Goal: Task Accomplishment & Management: Manage account settings

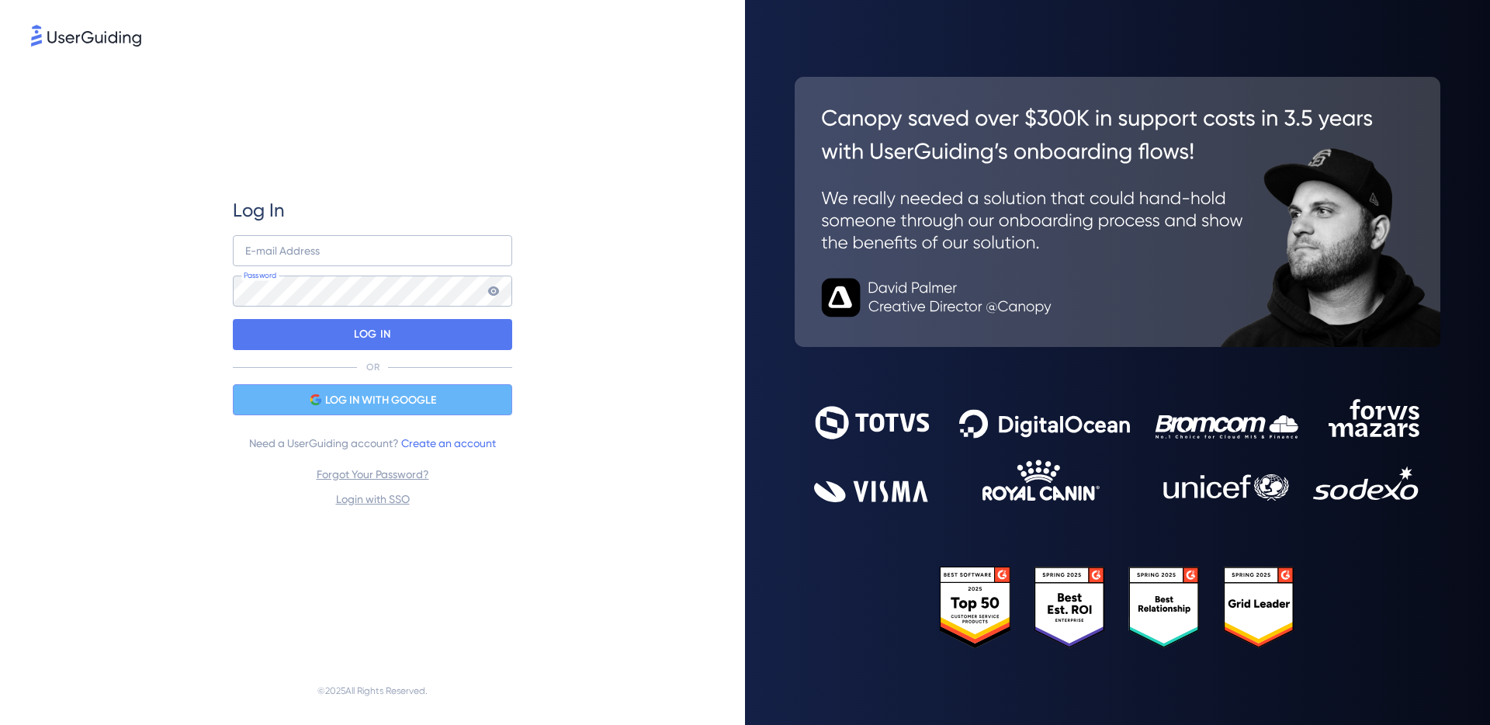
click at [383, 405] on span "LOG IN WITH GOOGLE" at bounding box center [380, 400] width 111 height 19
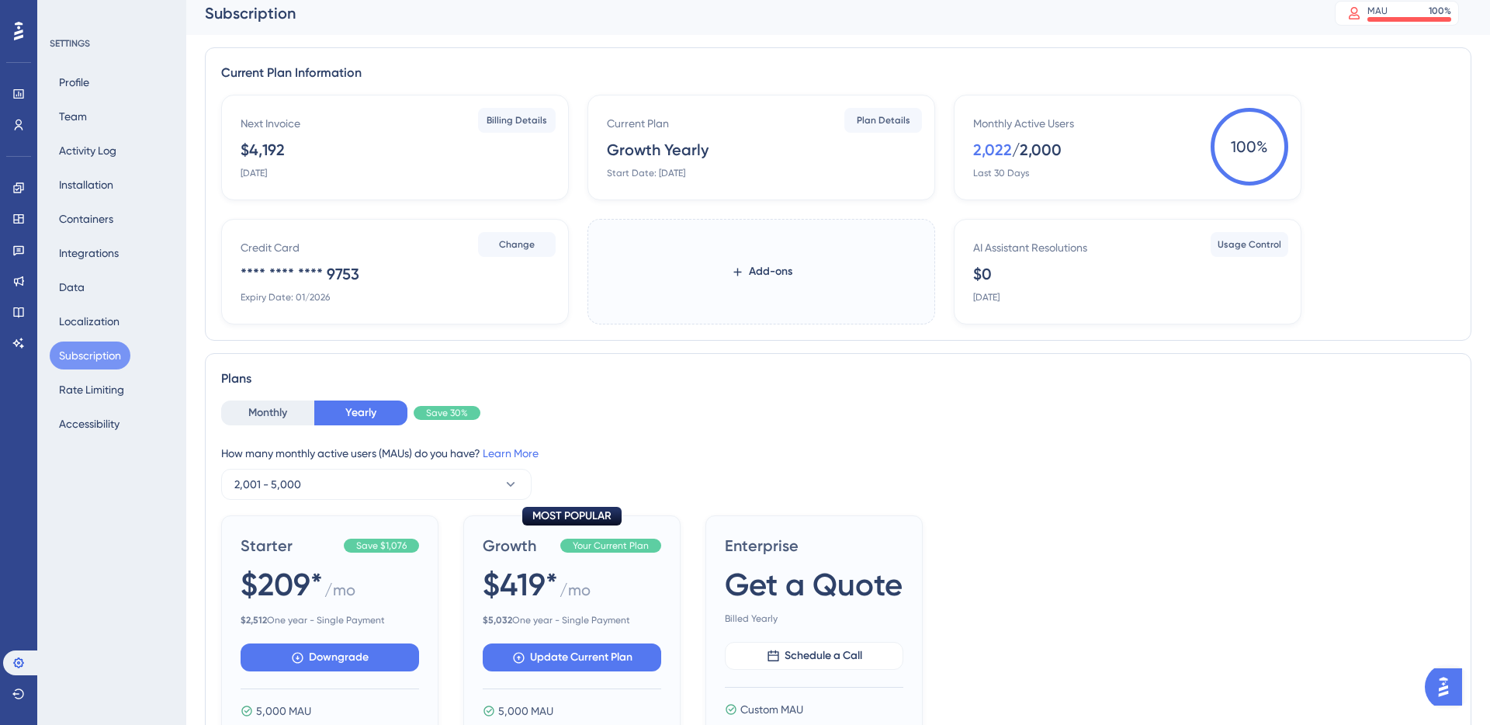
click at [1034, 154] on div "/ 2,000" at bounding box center [1037, 150] width 50 height 22
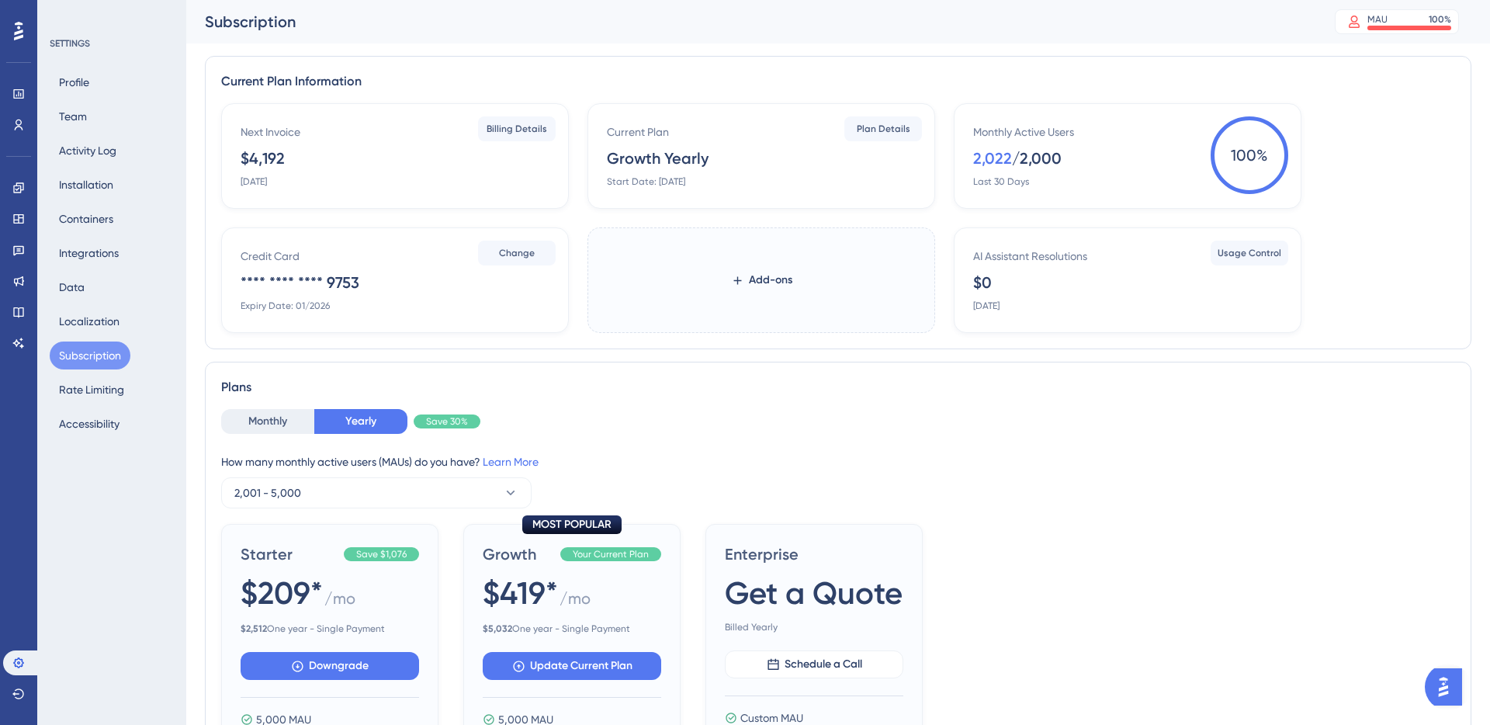
drag, startPoint x: 1043, startPoint y: 151, endPoint x: 998, endPoint y: 161, distance: 46.1
click at [1043, 151] on div "/ 2,000" at bounding box center [1037, 158] width 50 height 22
click at [977, 170] on div "Monthly Active Users 2,022 / 2,000 Last 30 Days" at bounding box center [1130, 155] width 315 height 65
click at [1078, 141] on div "Monthly Active Users 2,022 / 2,000 Last 30 Days" at bounding box center [1130, 155] width 315 height 65
click at [1050, 130] on div "Monthly Active Users" at bounding box center [1023, 132] width 101 height 19
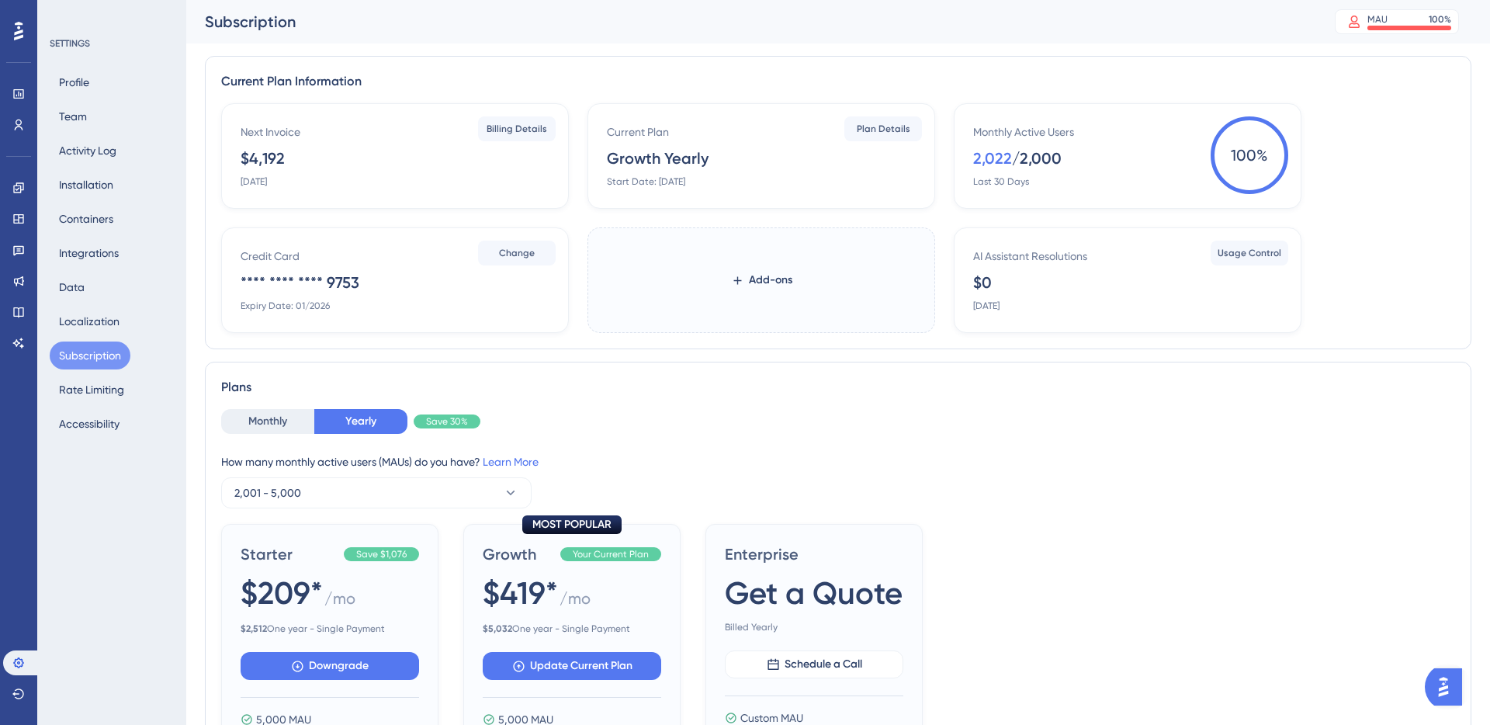
click at [1050, 130] on div "Monthly Active Users" at bounding box center [1023, 132] width 101 height 19
click at [1036, 164] on div "/ 2,000" at bounding box center [1037, 158] width 50 height 22
click at [1202, 153] on div "Monthly Active Users 2,022 / 2,000 Last 30 Days" at bounding box center [1130, 155] width 315 height 65
click at [1399, 26] on div at bounding box center [1410, 28] width 84 height 5
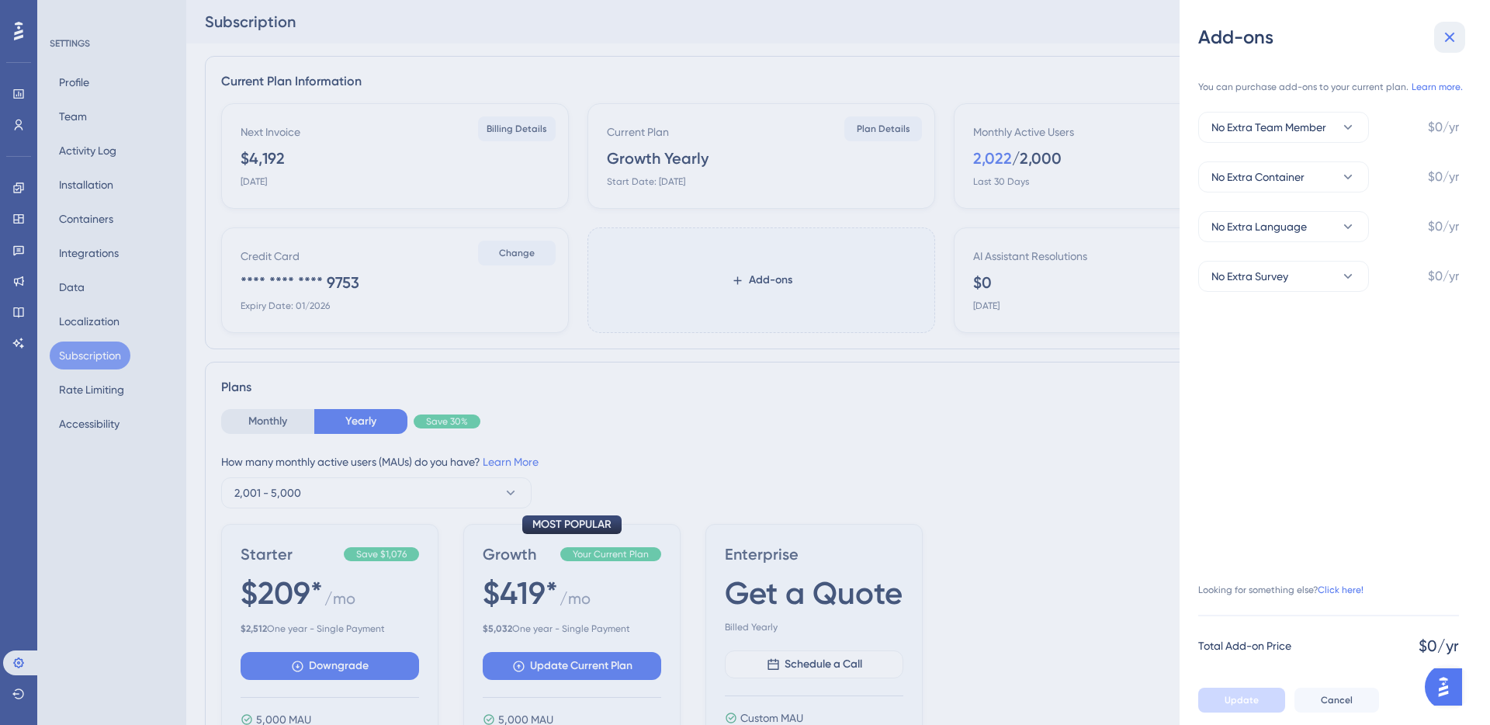
click at [1456, 52] on button at bounding box center [1450, 37] width 31 height 31
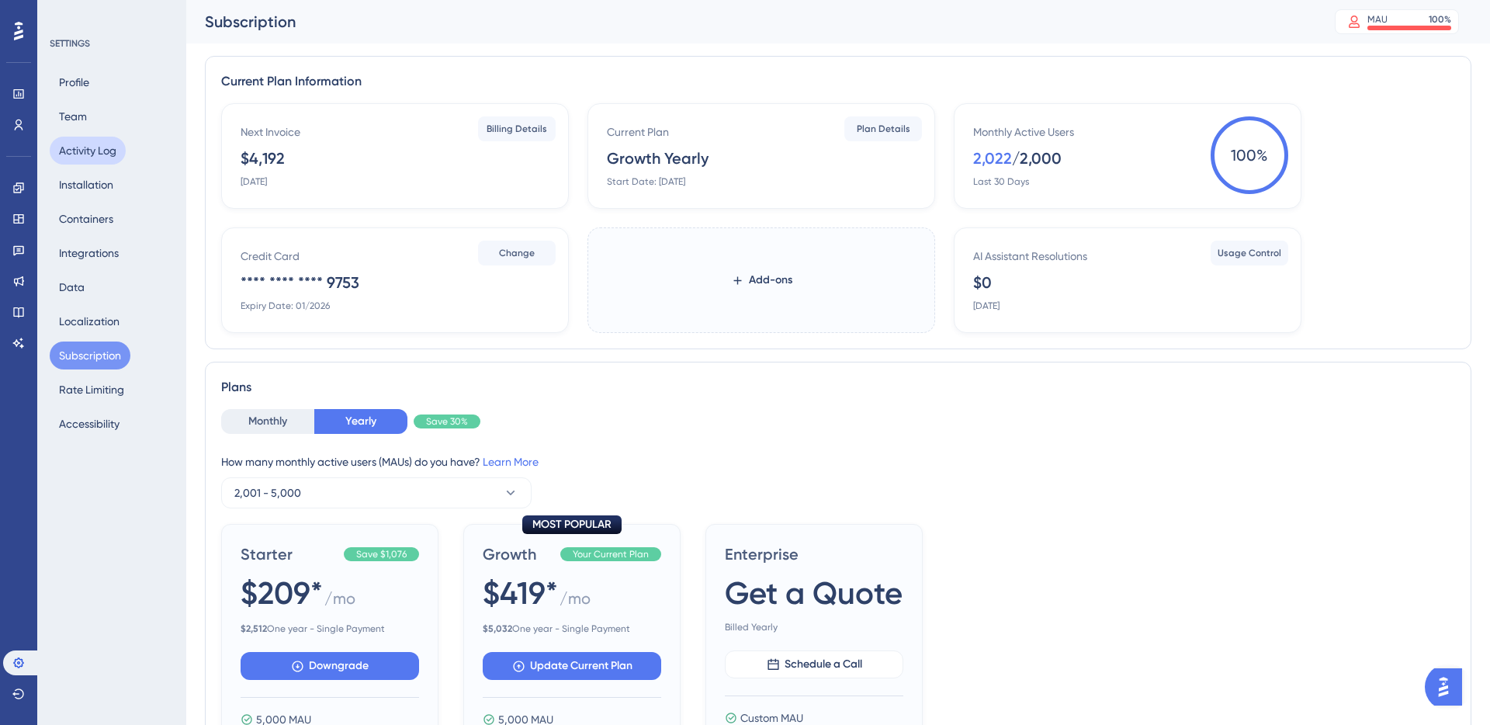
click at [70, 142] on button "Activity Log" at bounding box center [88, 151] width 76 height 28
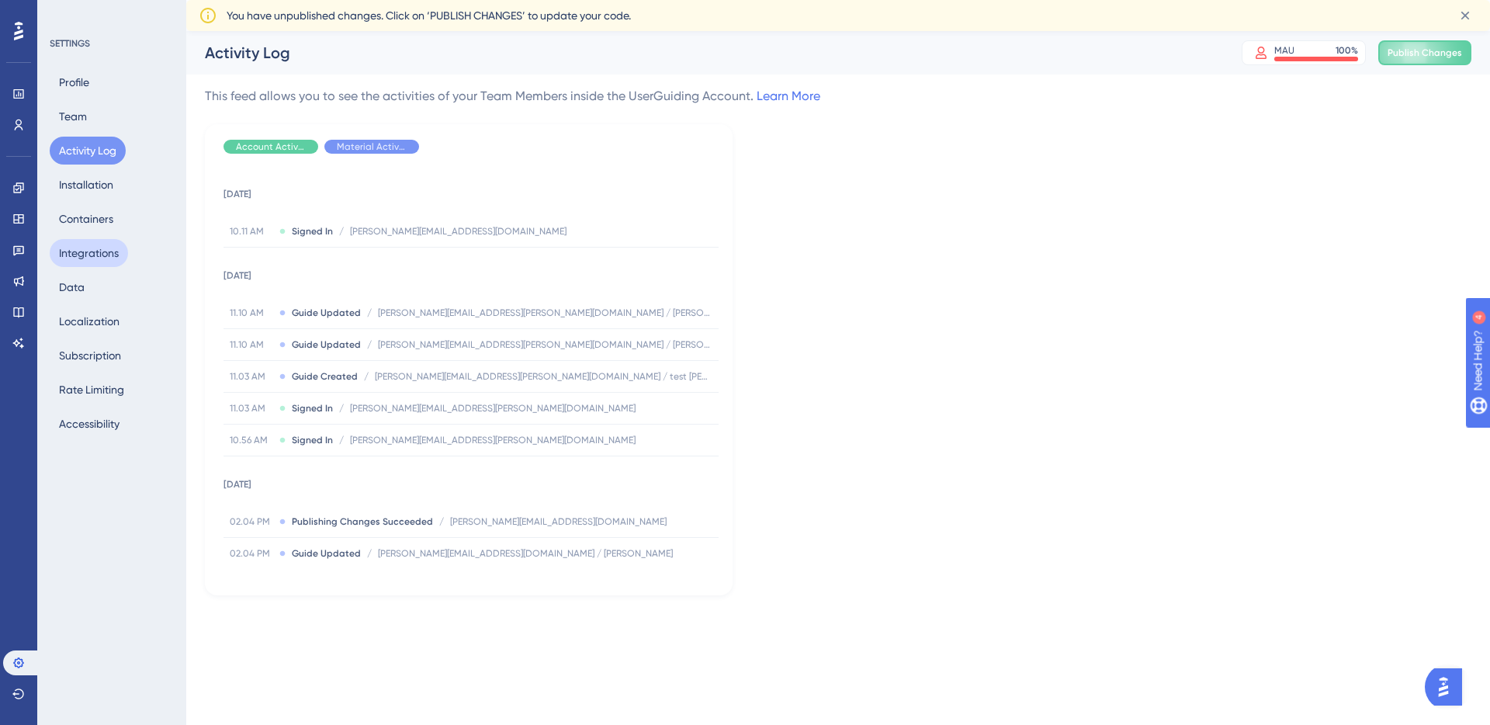
click at [97, 255] on button "Integrations" at bounding box center [89, 253] width 78 height 28
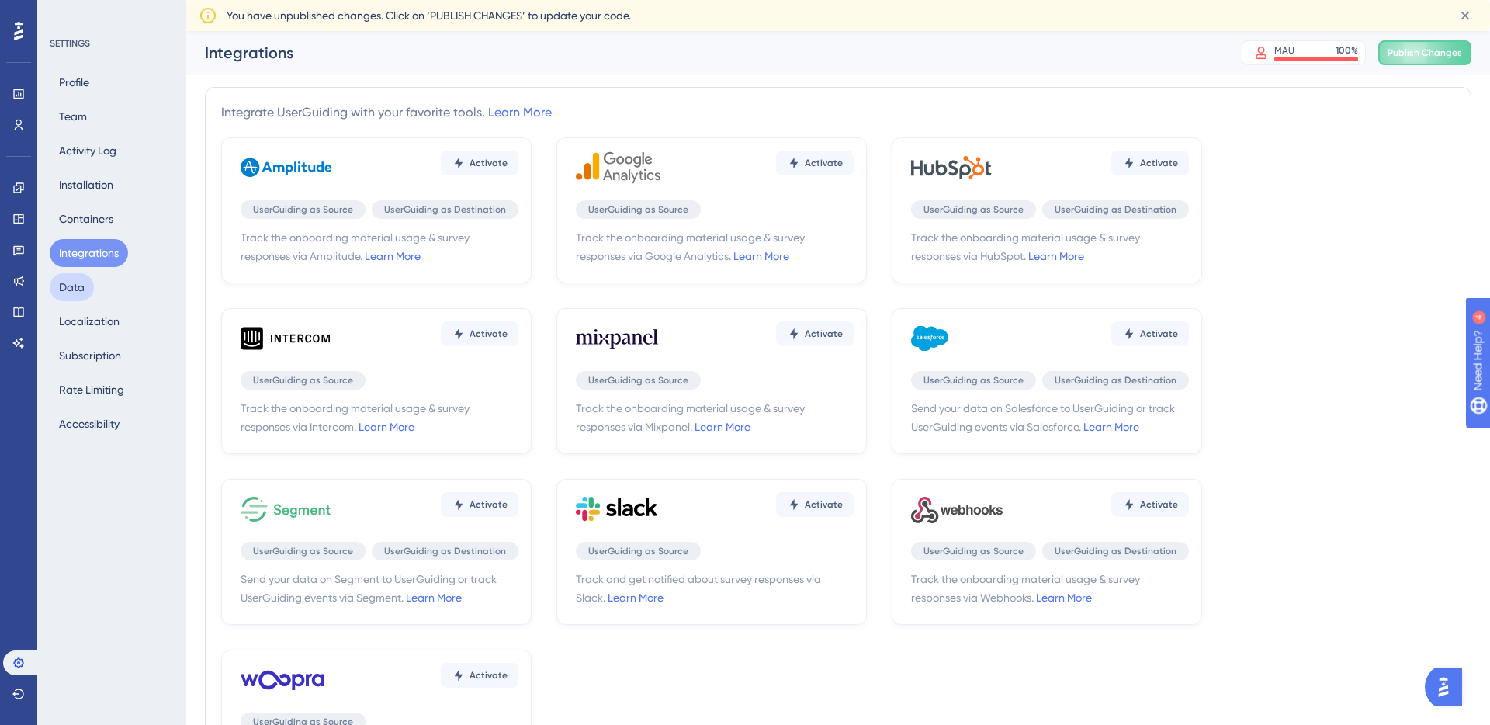
click at [84, 287] on button "Data" at bounding box center [72, 287] width 44 height 28
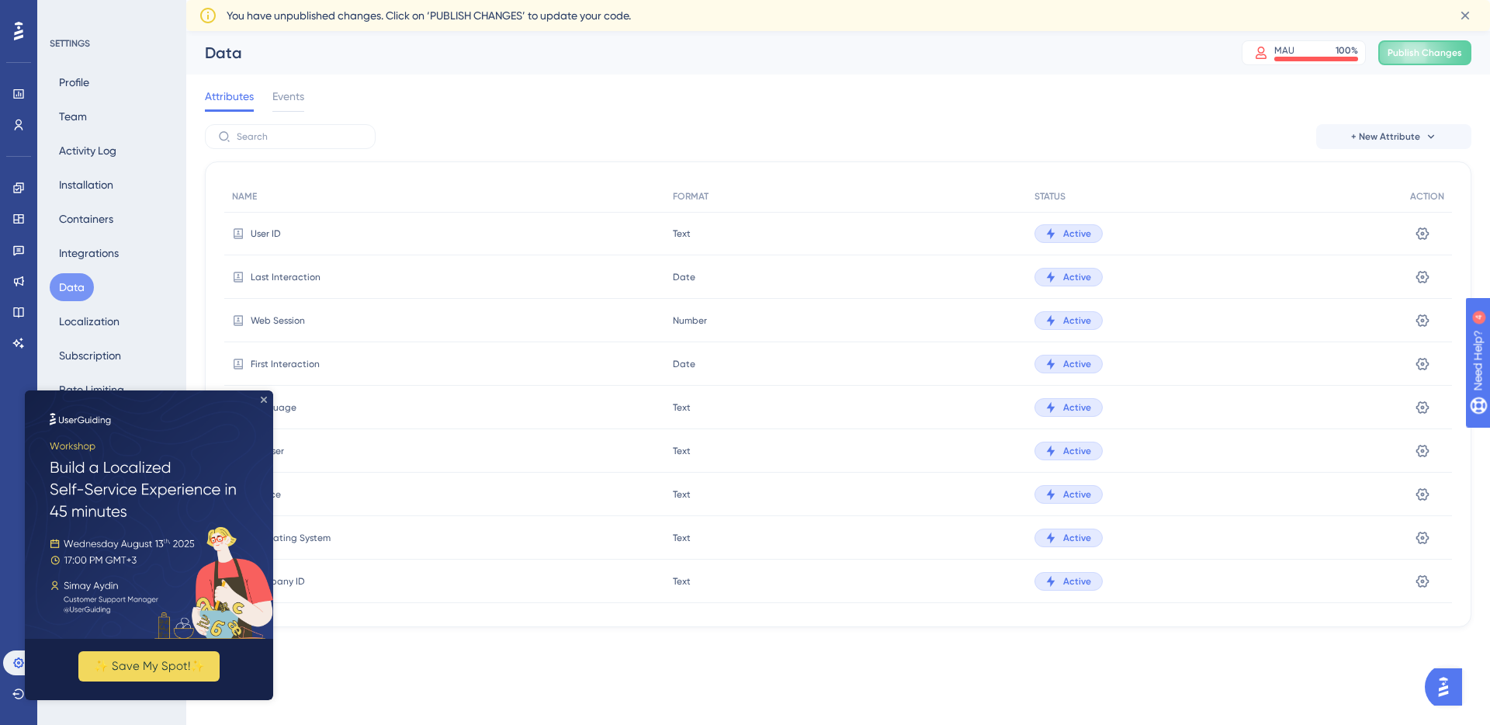
drag, startPoint x: 264, startPoint y: 400, endPoint x: 295, endPoint y: 766, distance: 367.7
click at [264, 400] on icon "Close Preview" at bounding box center [264, 400] width 6 height 6
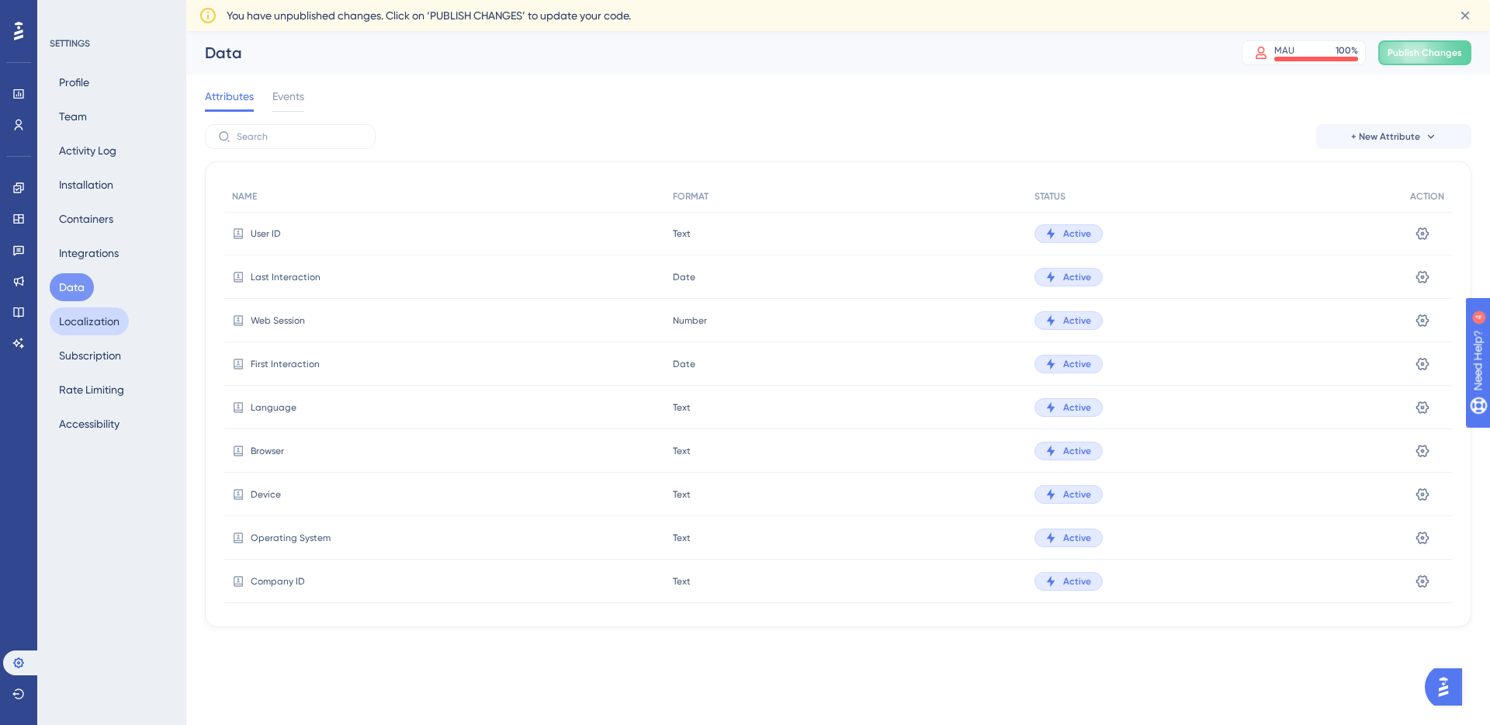
click at [88, 327] on button "Localization" at bounding box center [89, 321] width 79 height 28
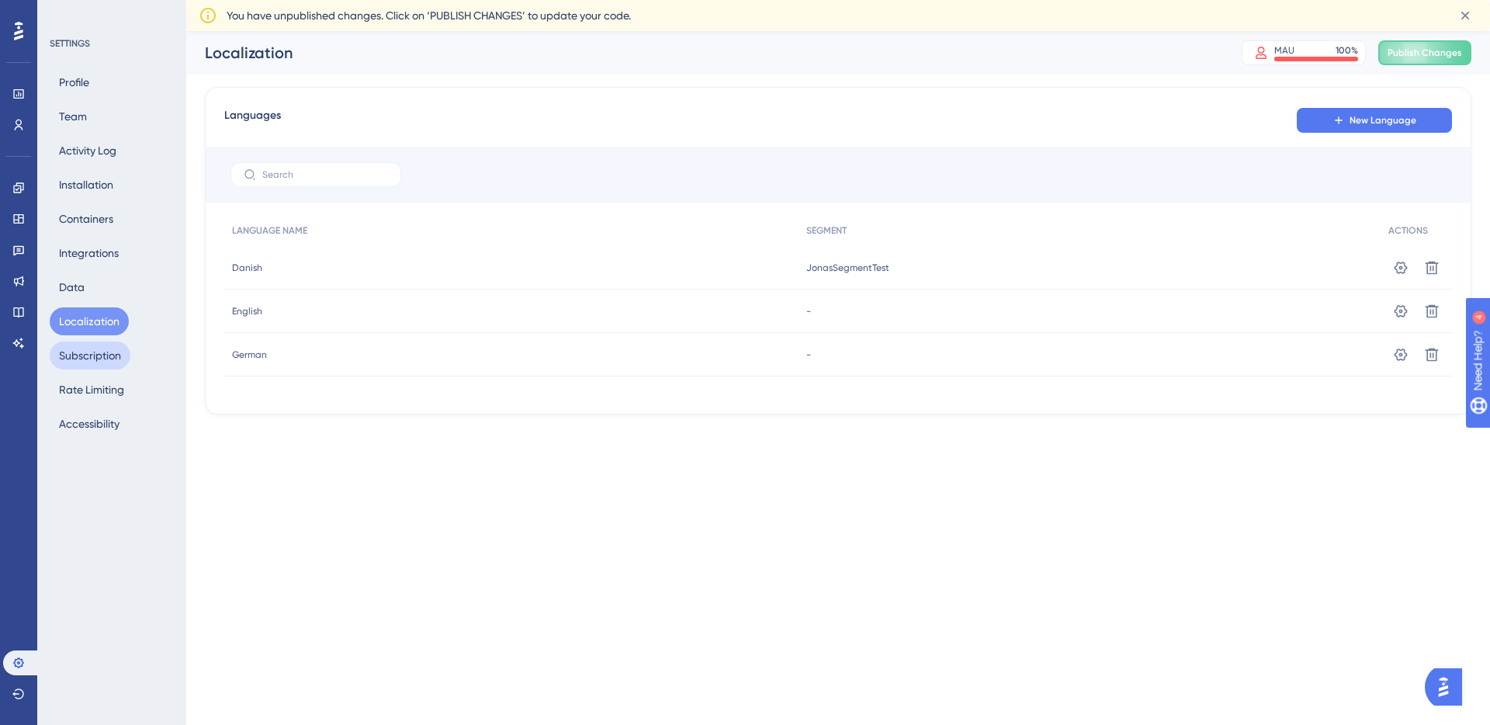
click at [96, 357] on button "Subscription" at bounding box center [90, 356] width 81 height 28
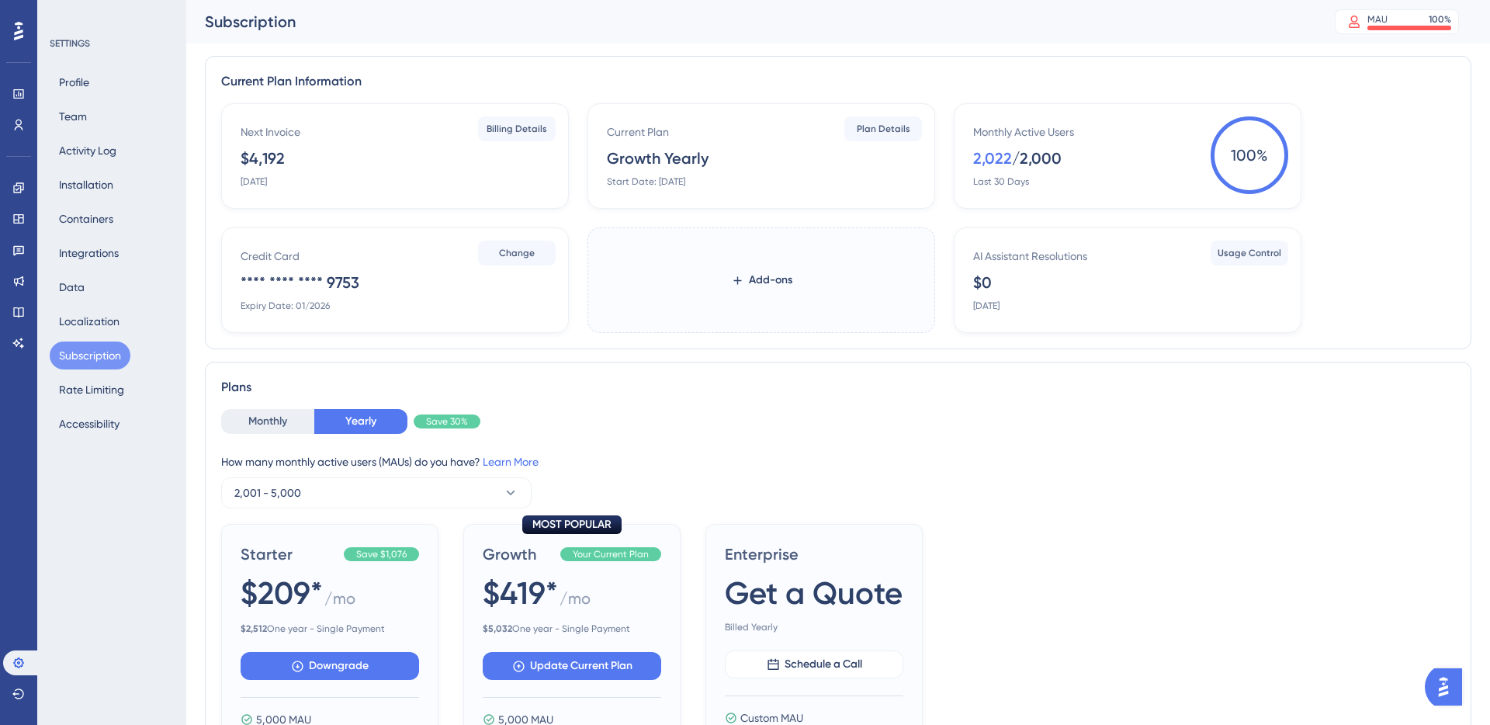
click at [1240, 172] on span "100 %" at bounding box center [1250, 155] width 78 height 78
click at [1083, 173] on div "Monthly Active Users 2,022 / 2,000 Last 30 Days" at bounding box center [1130, 155] width 315 height 65
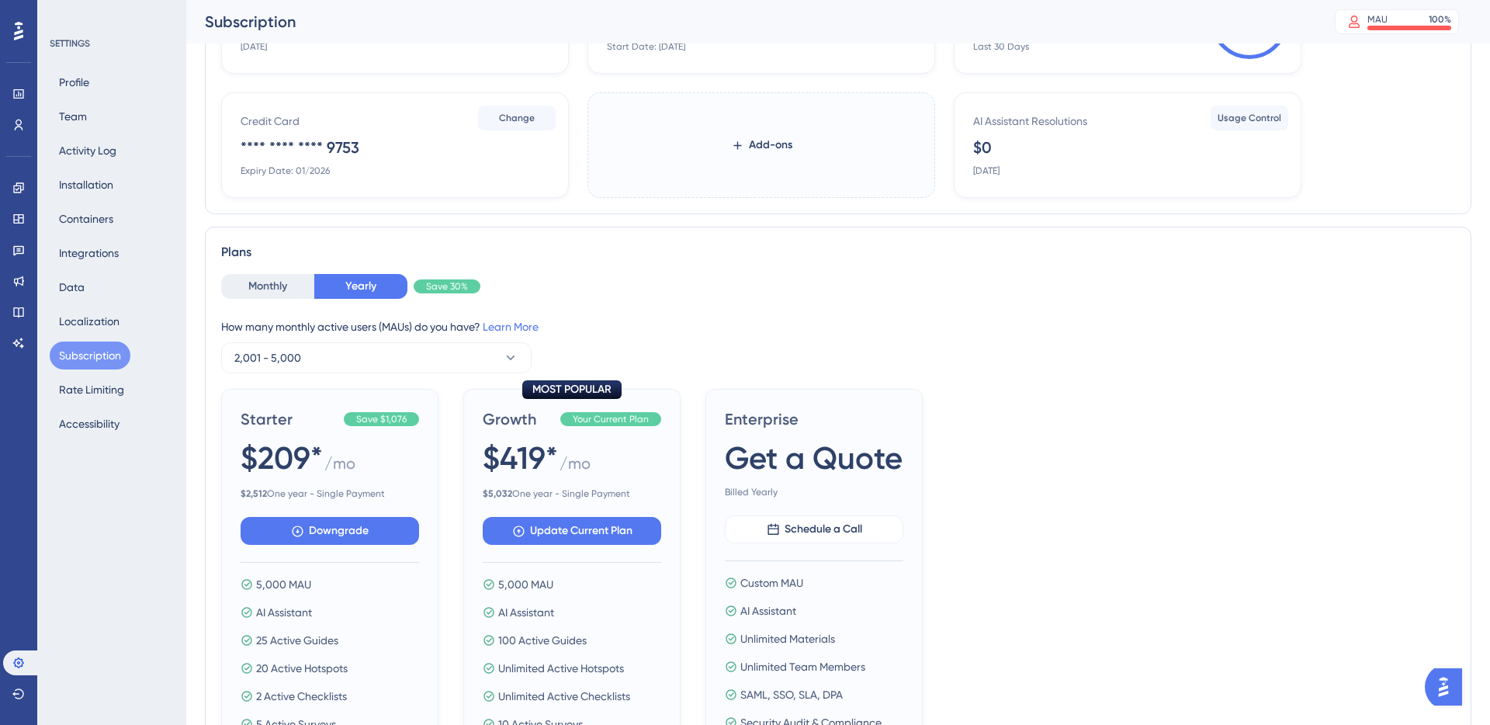
scroll to position [135, 0]
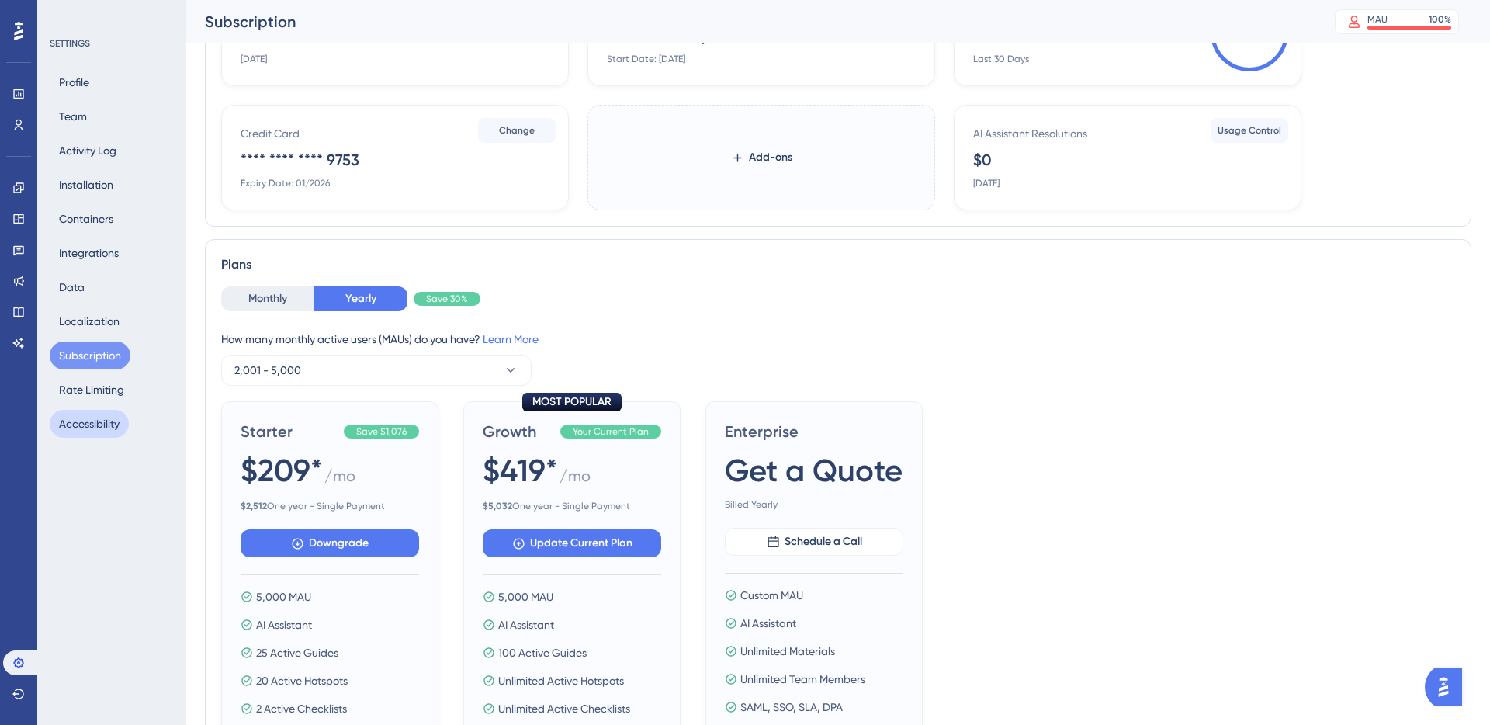
click at [71, 411] on button "Accessibility" at bounding box center [89, 424] width 79 height 28
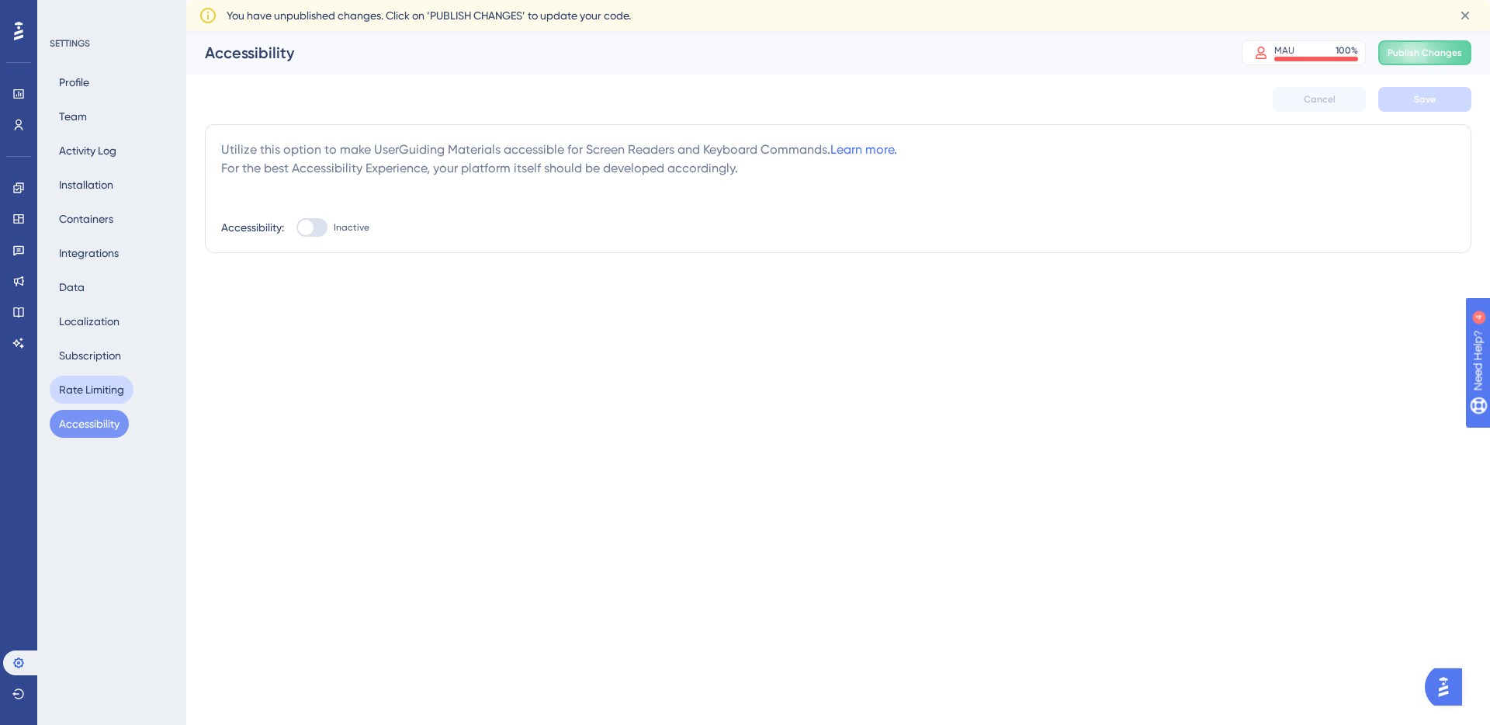
click at [104, 397] on button "Rate Limiting" at bounding box center [92, 390] width 84 height 28
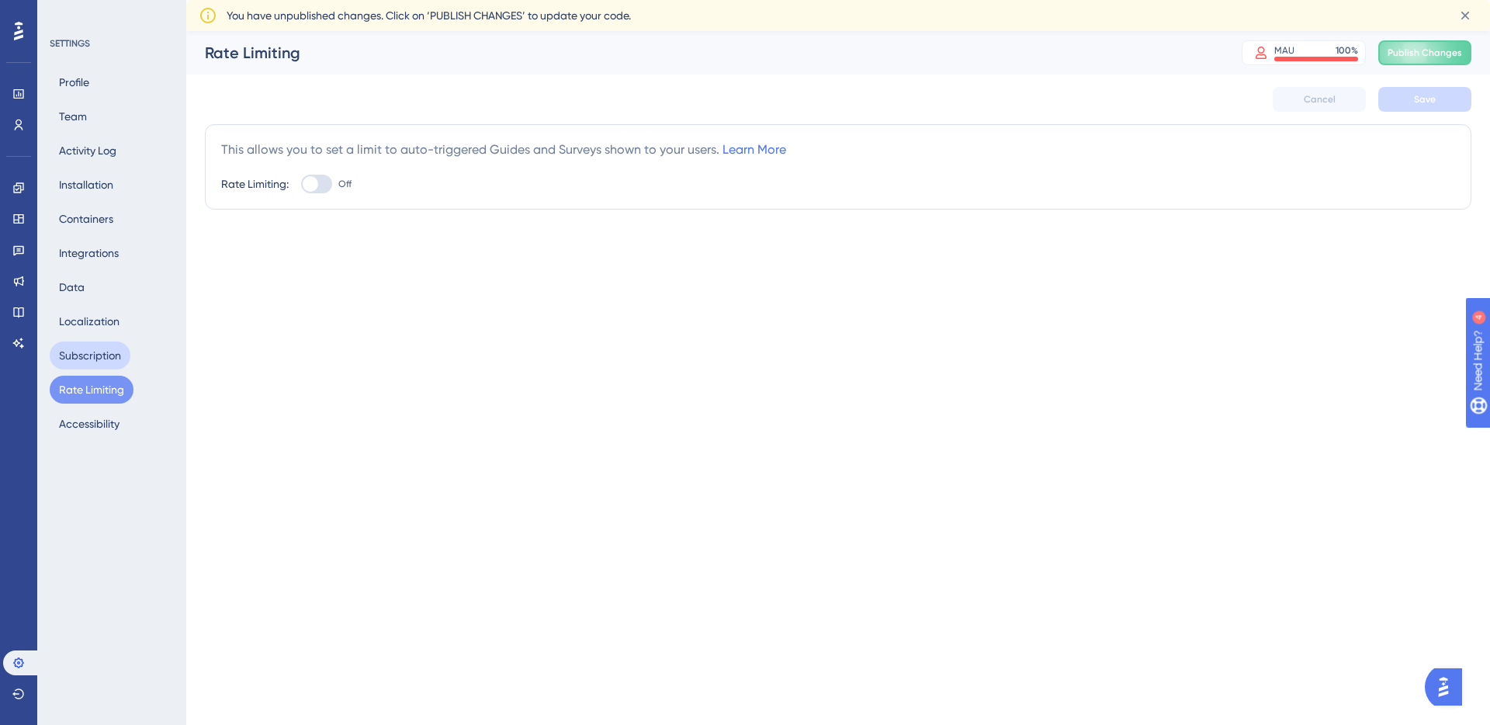
click at [85, 356] on button "Subscription" at bounding box center [90, 356] width 81 height 28
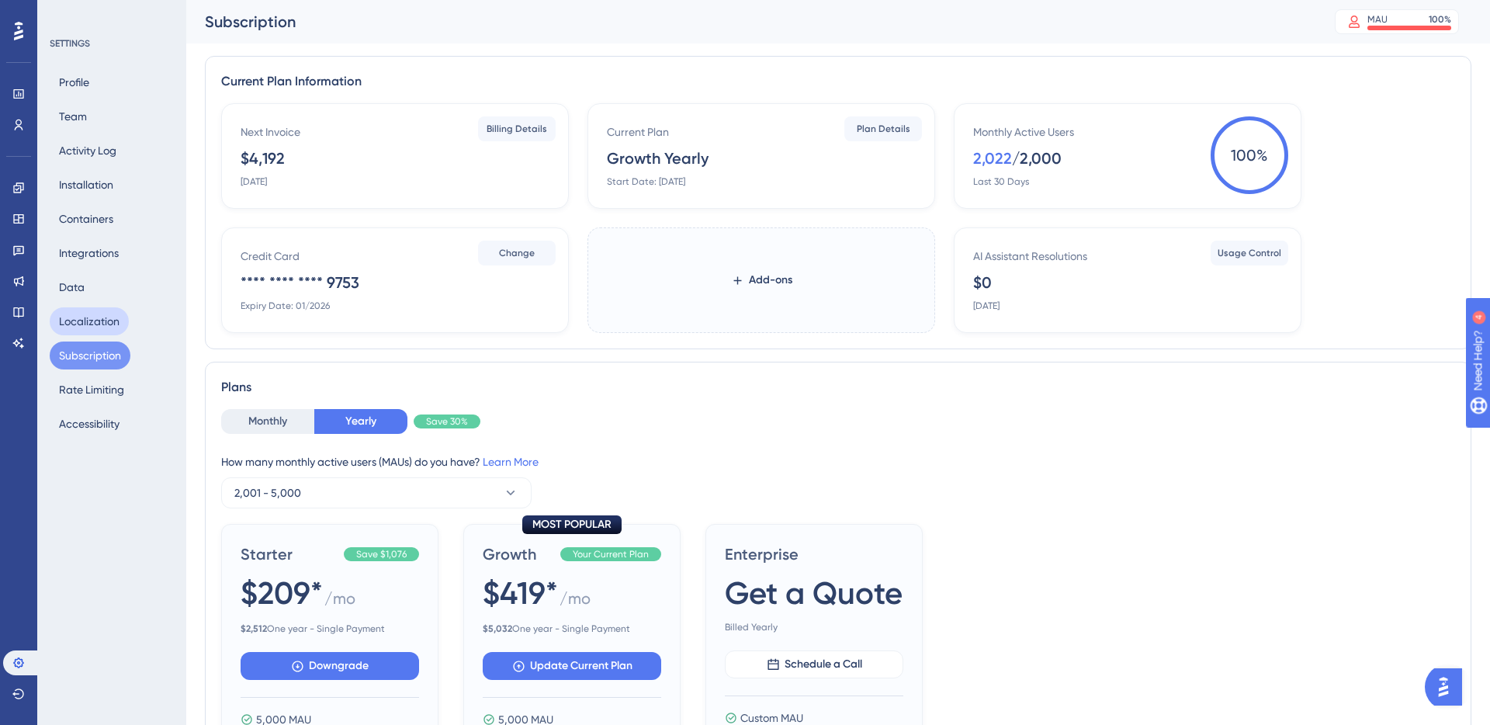
click at [96, 315] on button "Localization" at bounding box center [89, 321] width 79 height 28
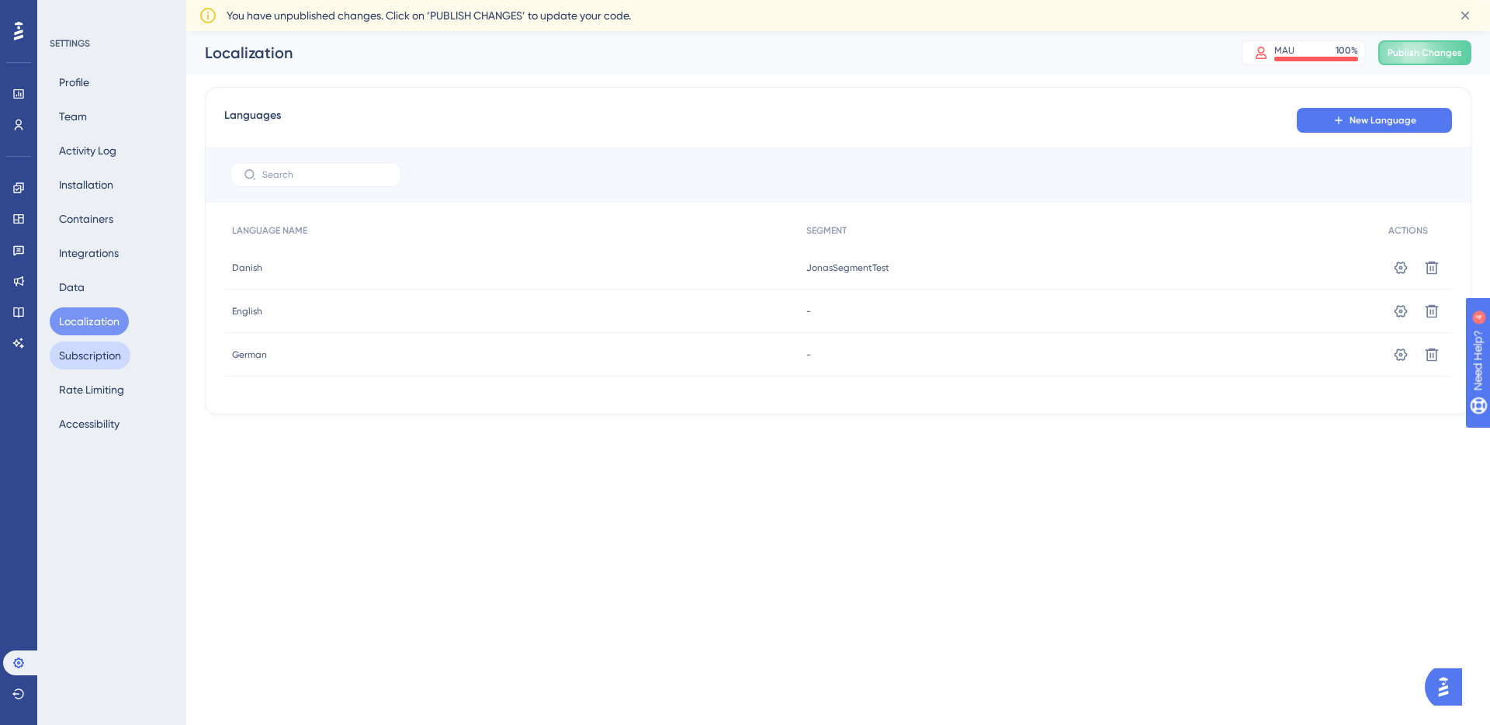
click at [102, 360] on button "Subscription" at bounding box center [90, 356] width 81 height 28
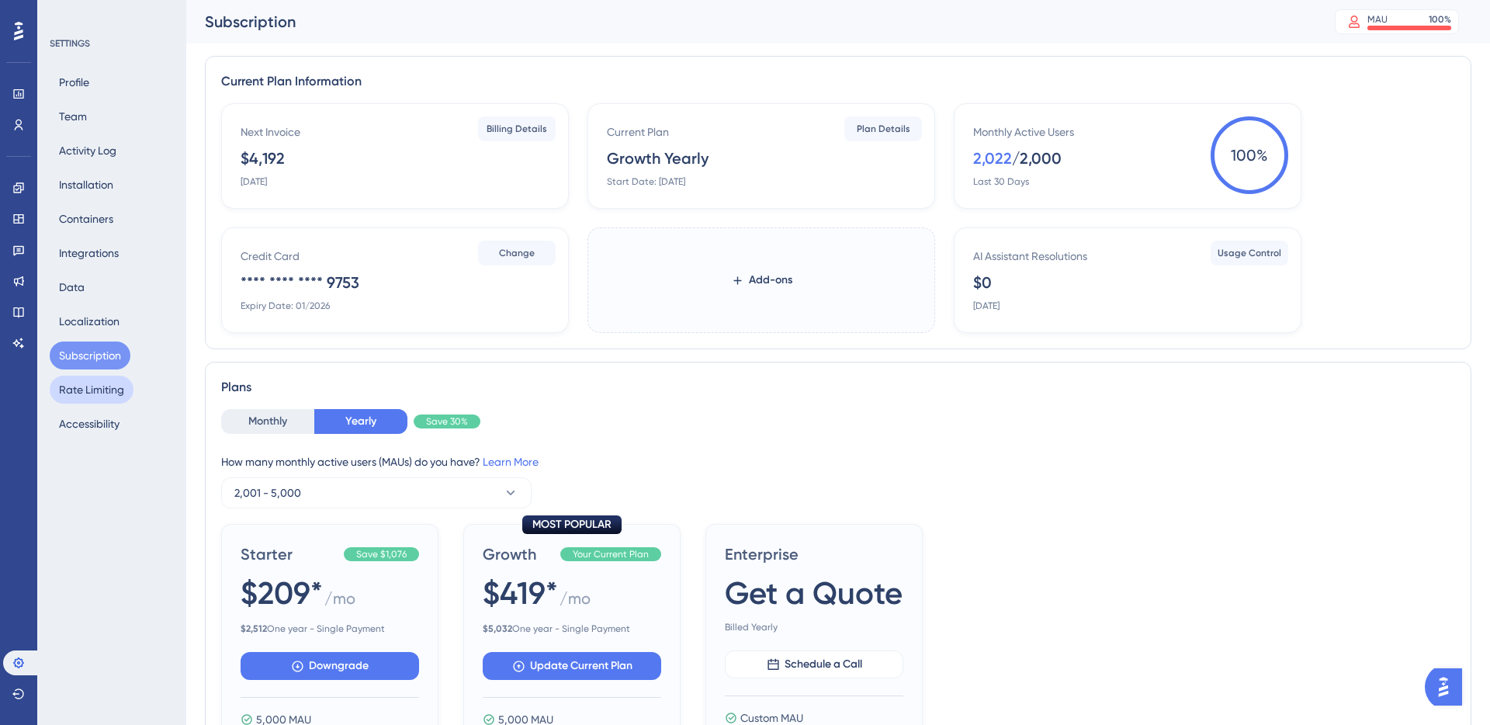
click at [102, 386] on button "Rate Limiting" at bounding box center [92, 390] width 84 height 28
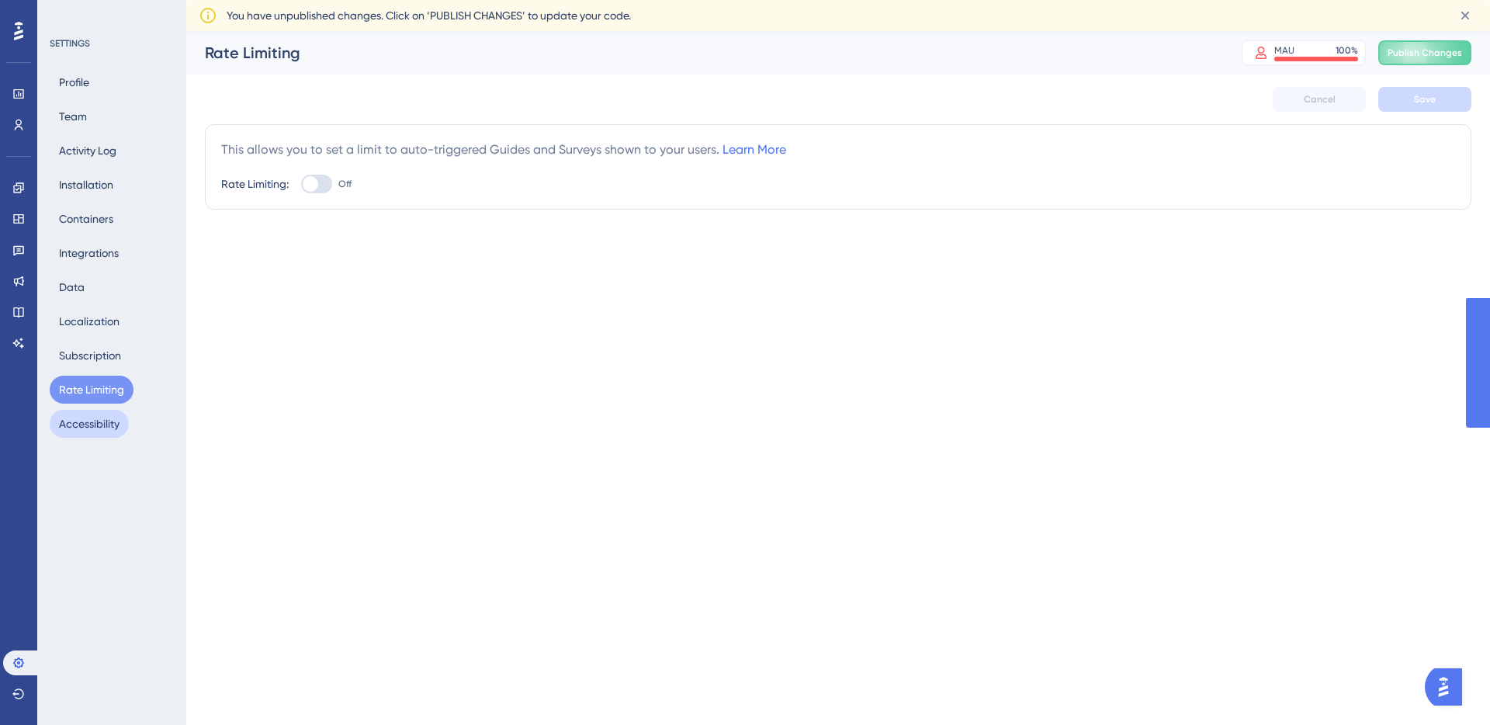
click at [83, 422] on button "Accessibility" at bounding box center [89, 424] width 79 height 28
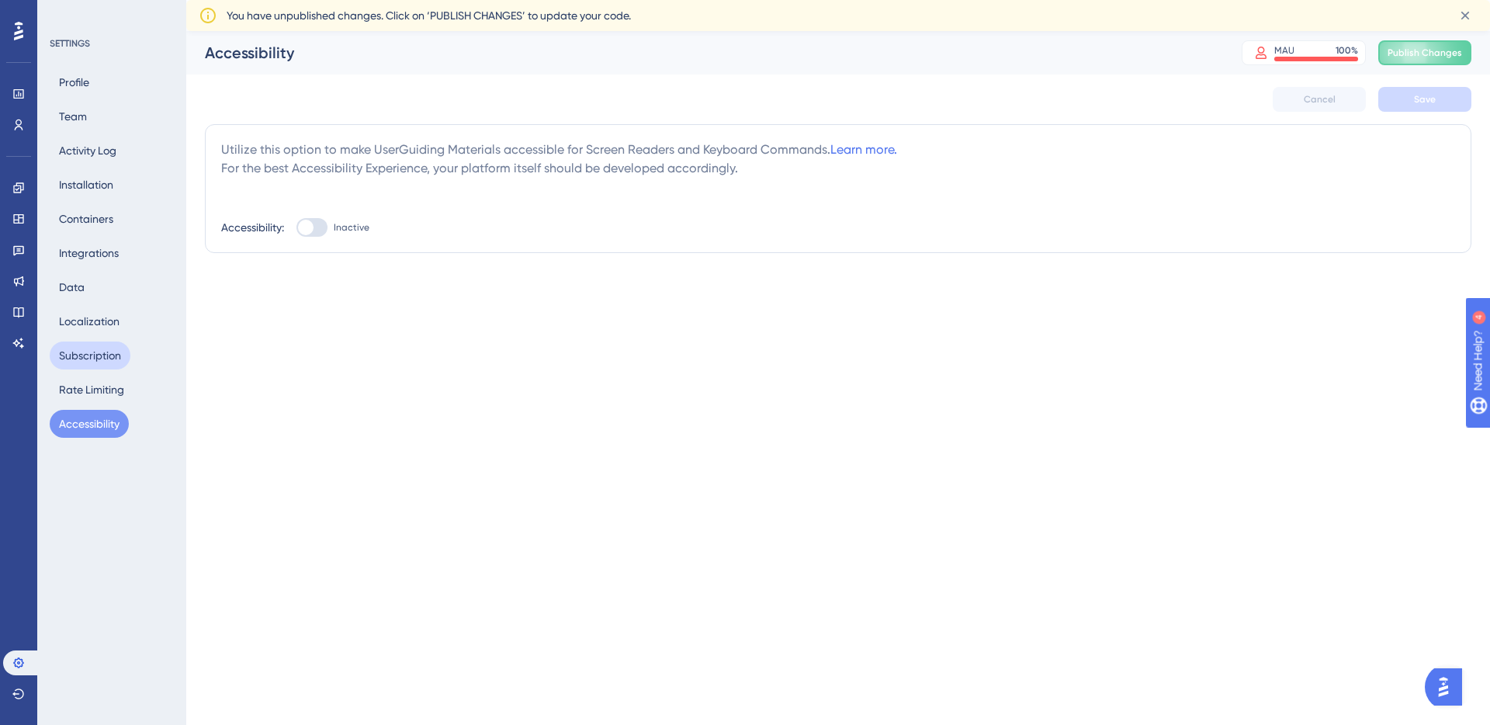
click at [93, 360] on button "Subscription" at bounding box center [90, 356] width 81 height 28
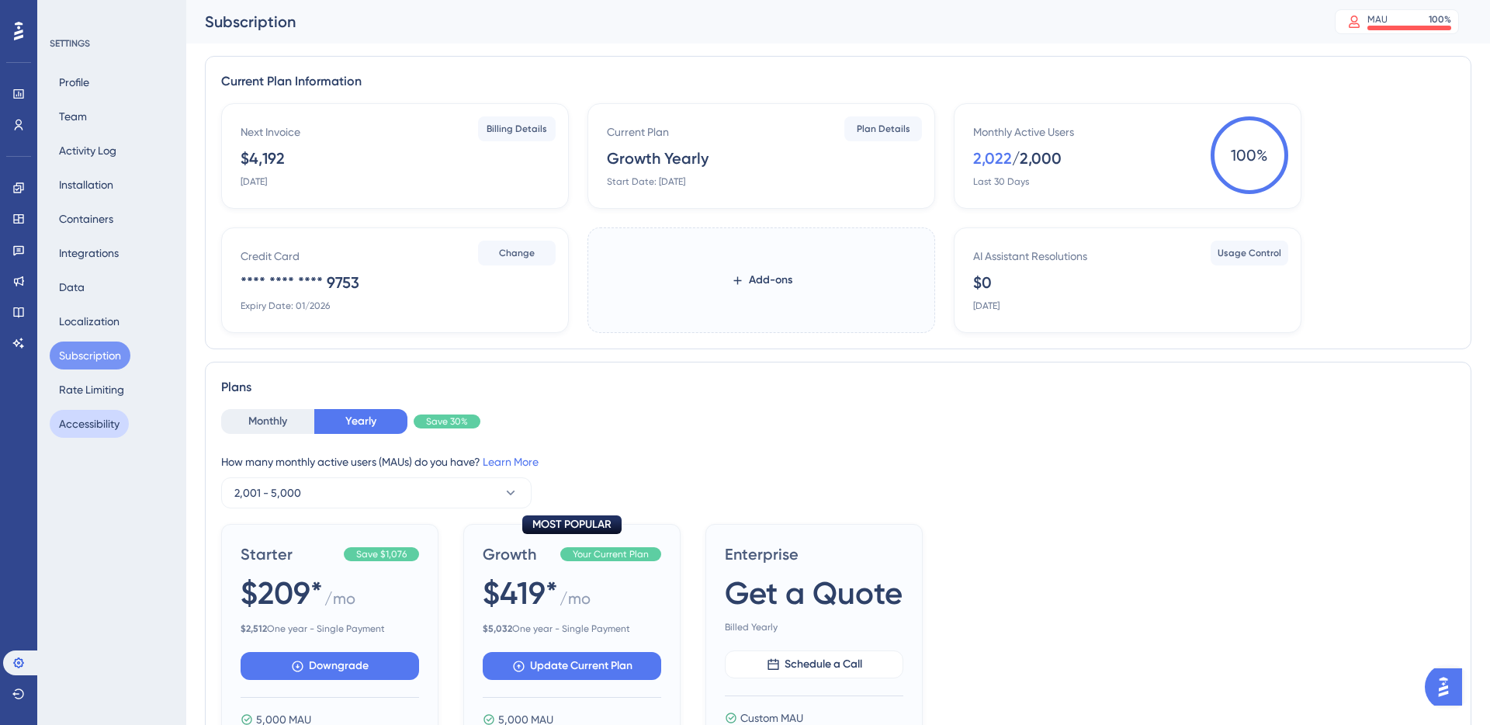
drag, startPoint x: 72, startPoint y: 427, endPoint x: 92, endPoint y: 417, distance: 22.6
click at [71, 427] on button "Accessibility" at bounding box center [89, 424] width 79 height 28
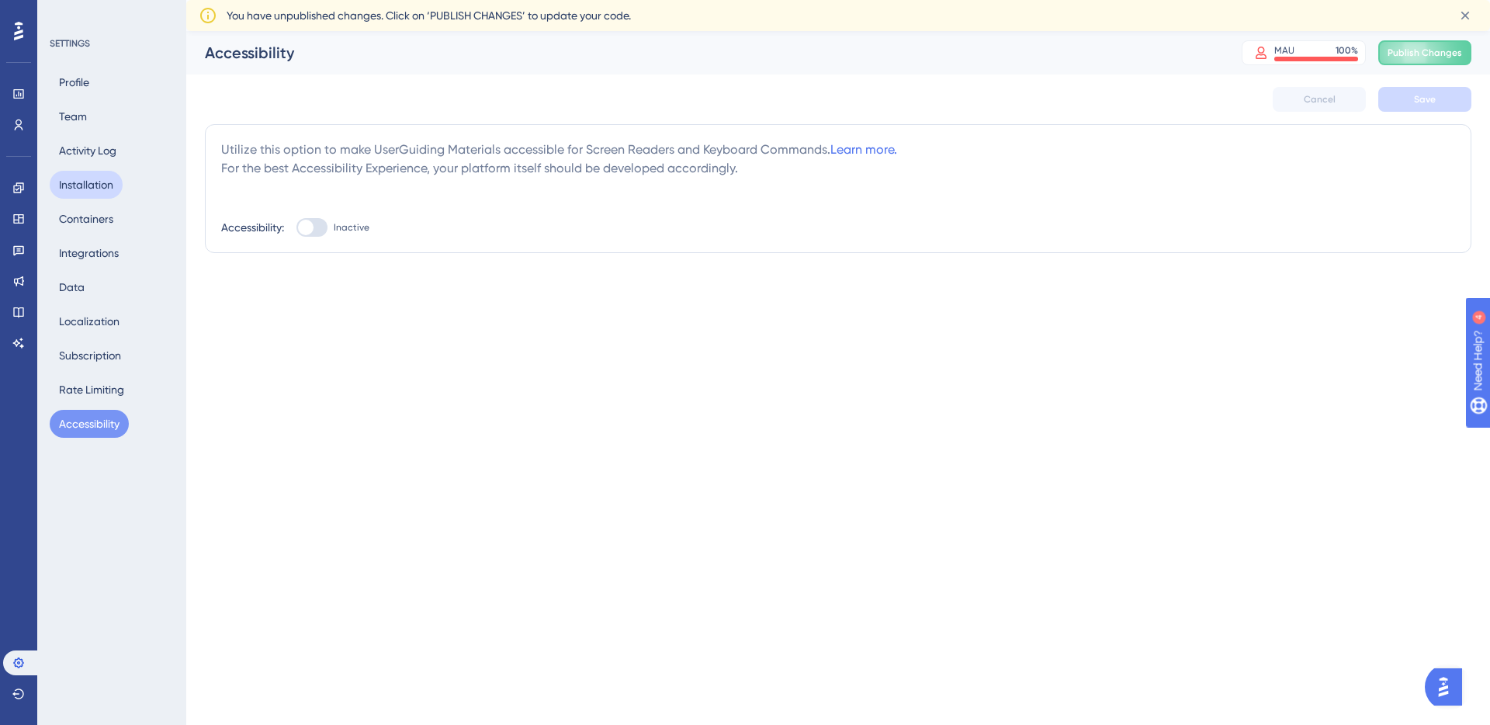
click at [107, 181] on button "Installation" at bounding box center [86, 185] width 73 height 28
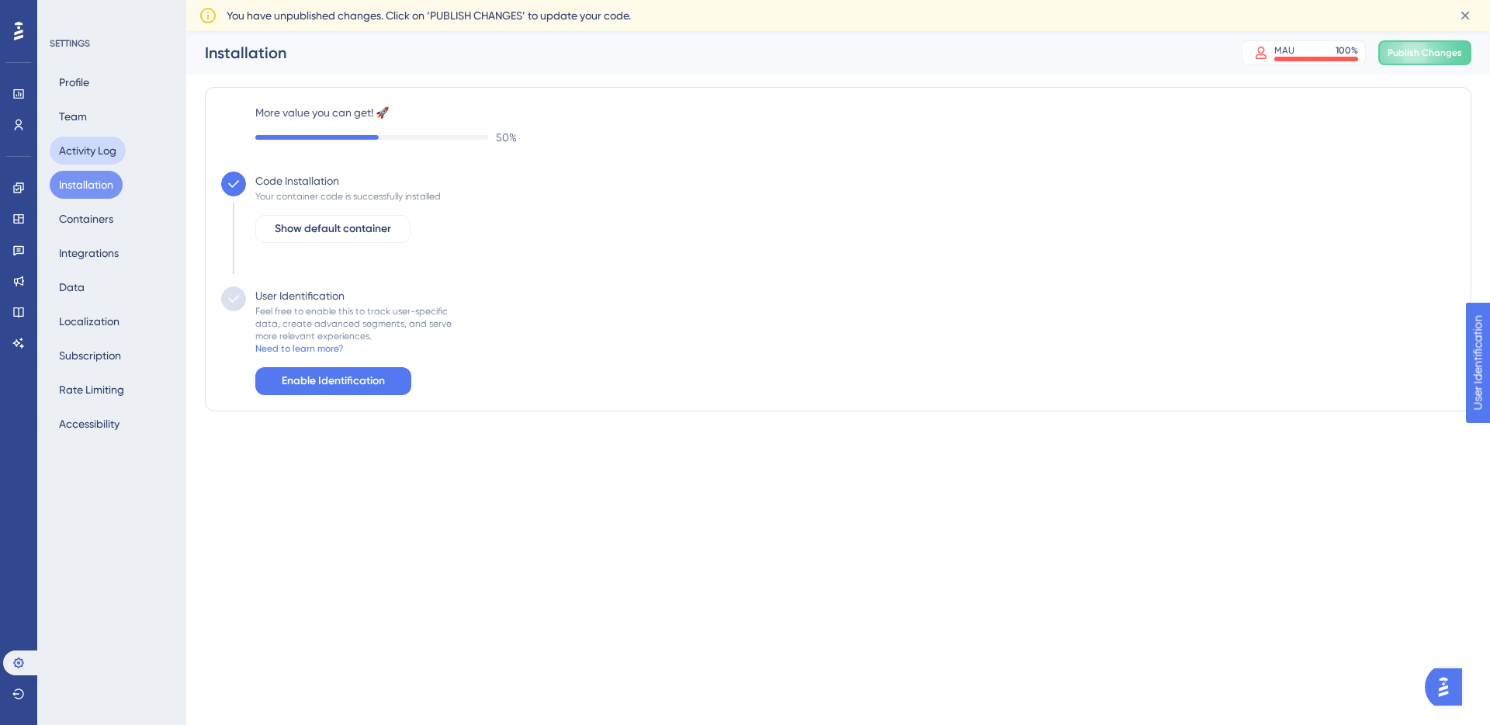
click at [107, 146] on button "Activity Log" at bounding box center [88, 151] width 76 height 28
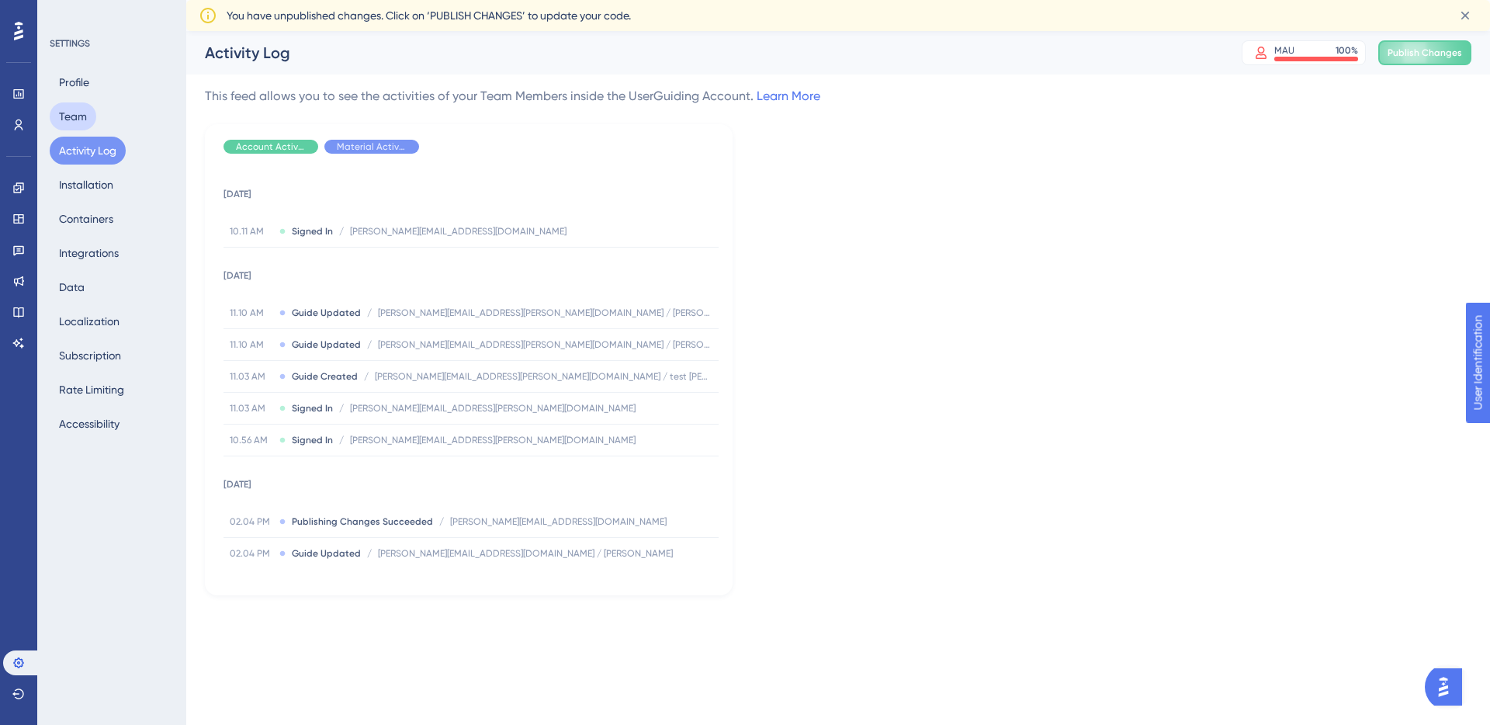
click at [92, 116] on button "Team" at bounding box center [73, 116] width 47 height 28
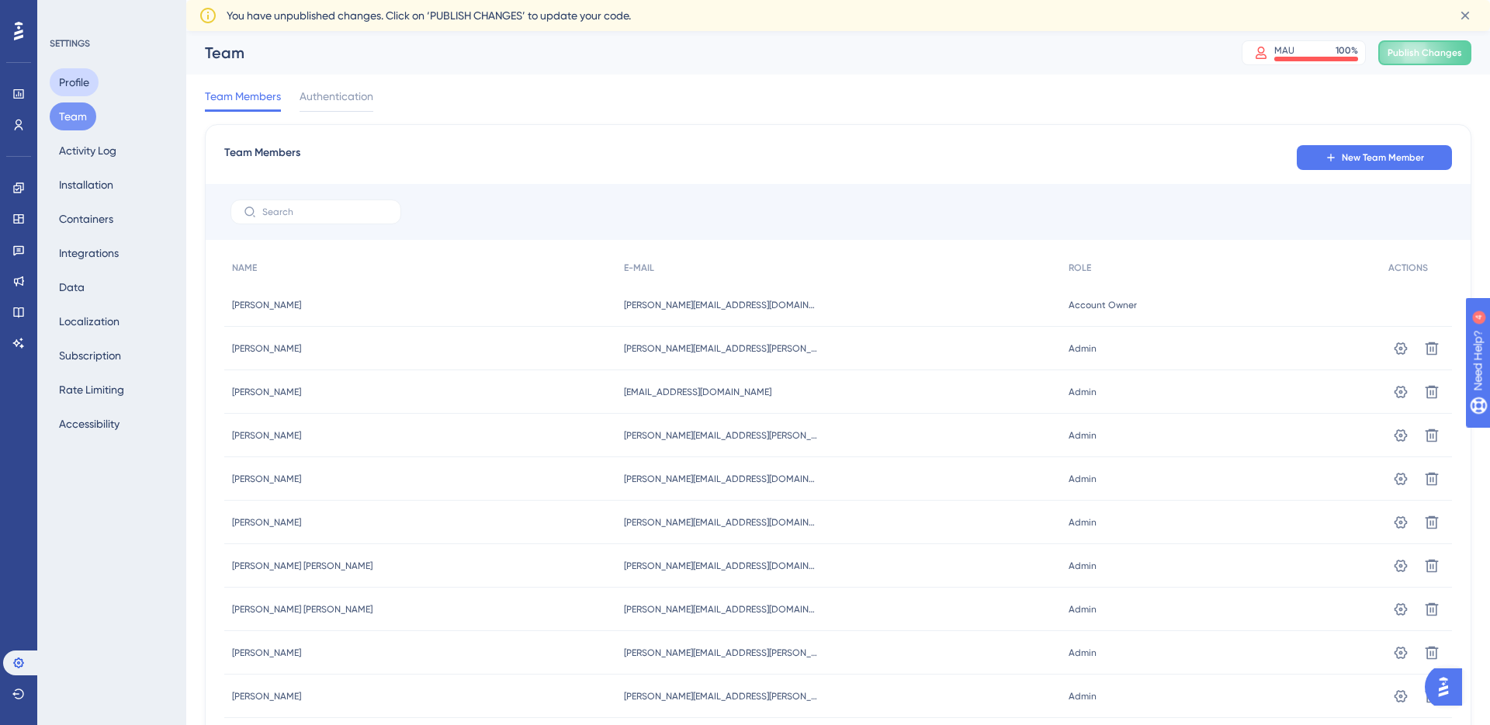
click at [86, 83] on button "Profile" at bounding box center [74, 82] width 49 height 28
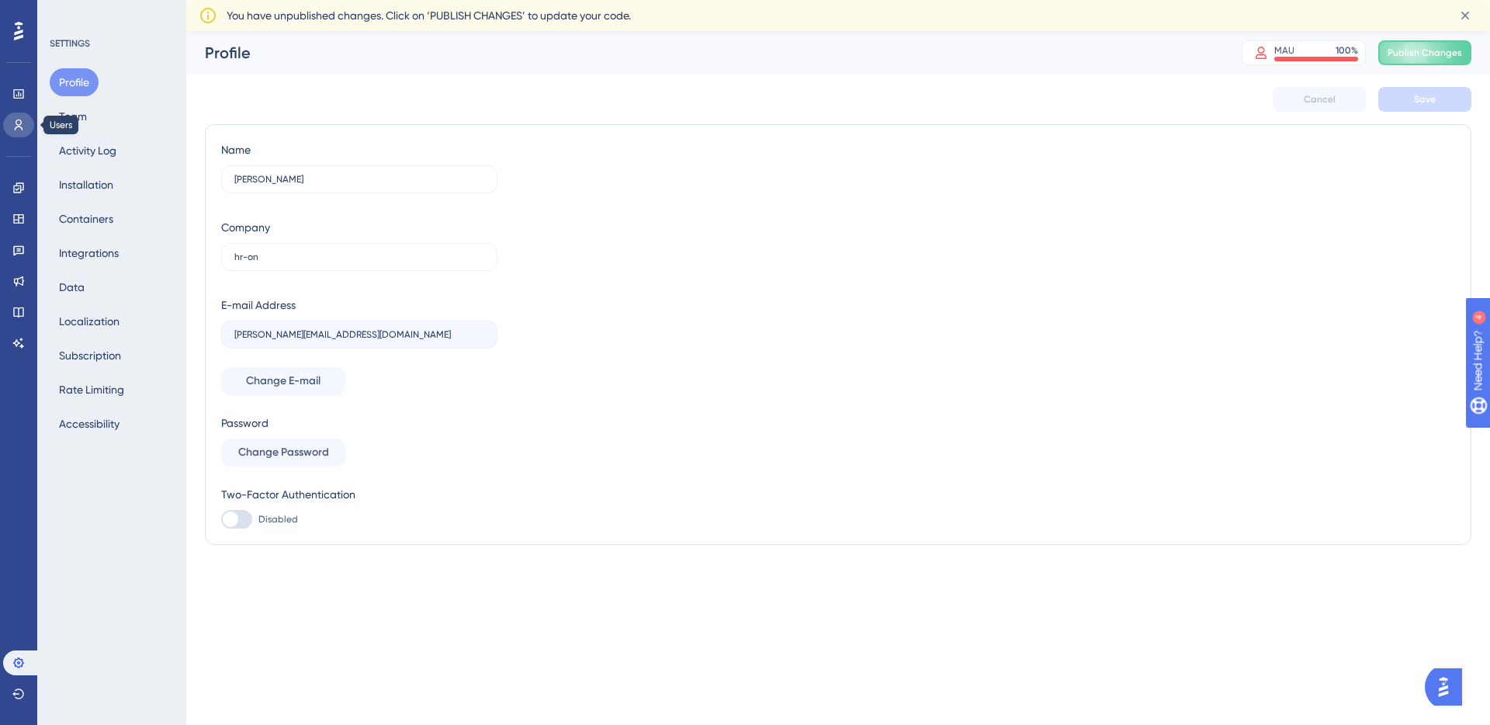
click at [15, 113] on link at bounding box center [18, 125] width 31 height 25
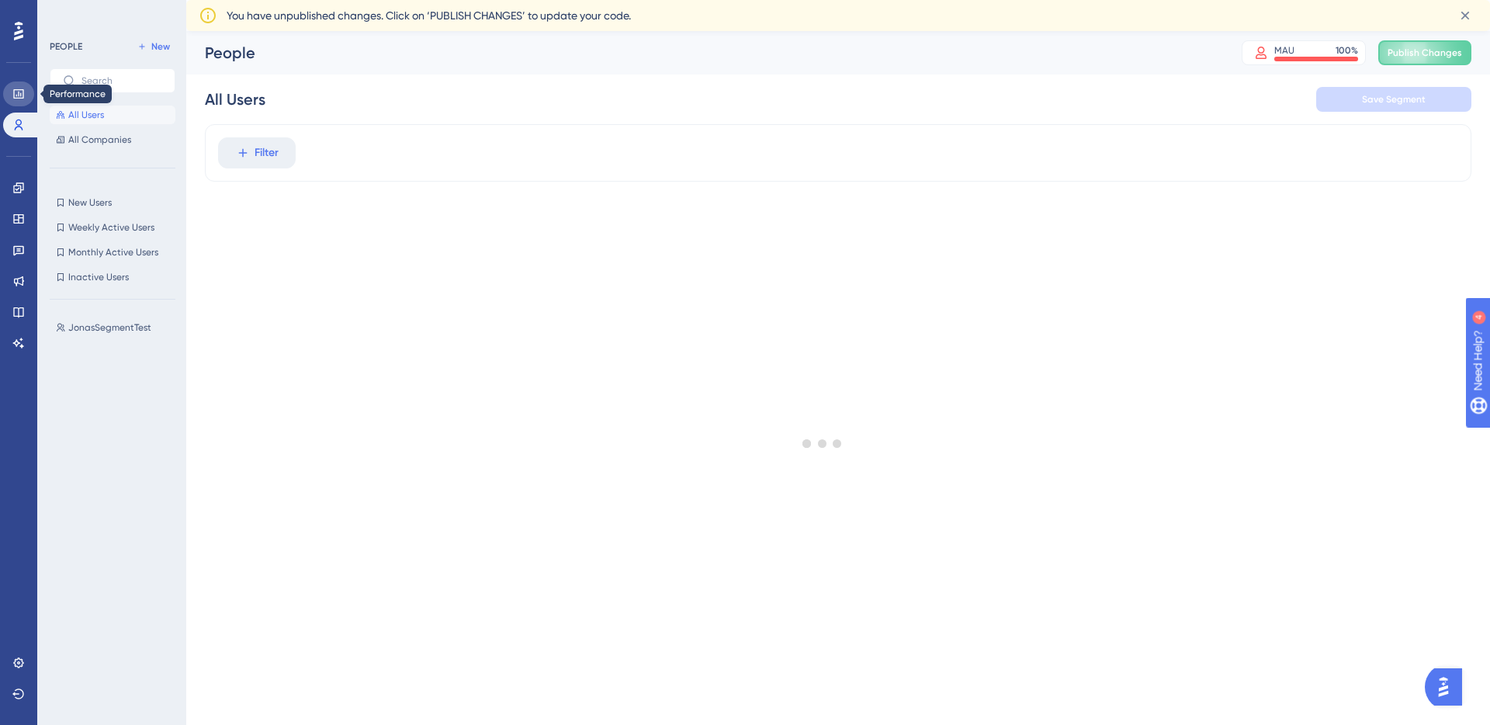
click at [17, 100] on link at bounding box center [18, 94] width 31 height 25
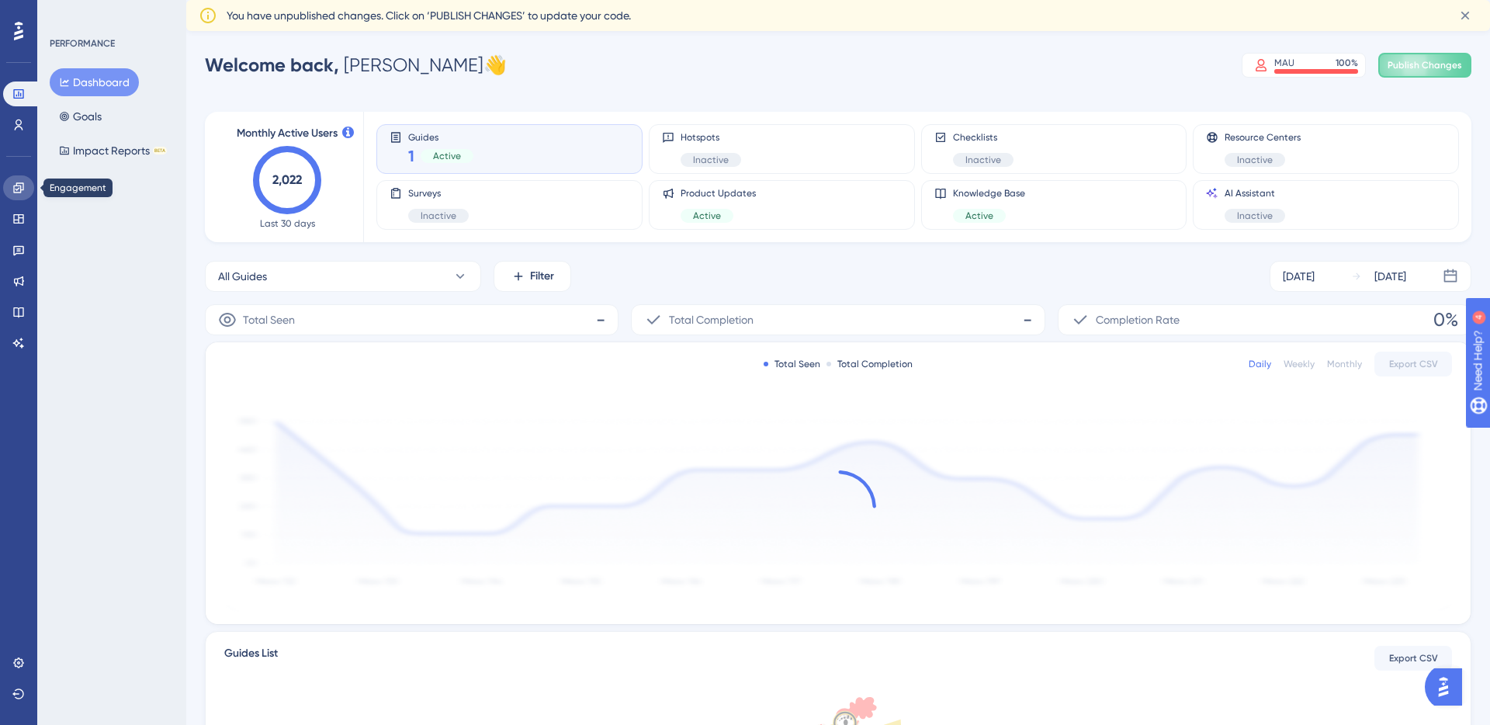
click at [20, 182] on icon at bounding box center [18, 188] width 12 height 12
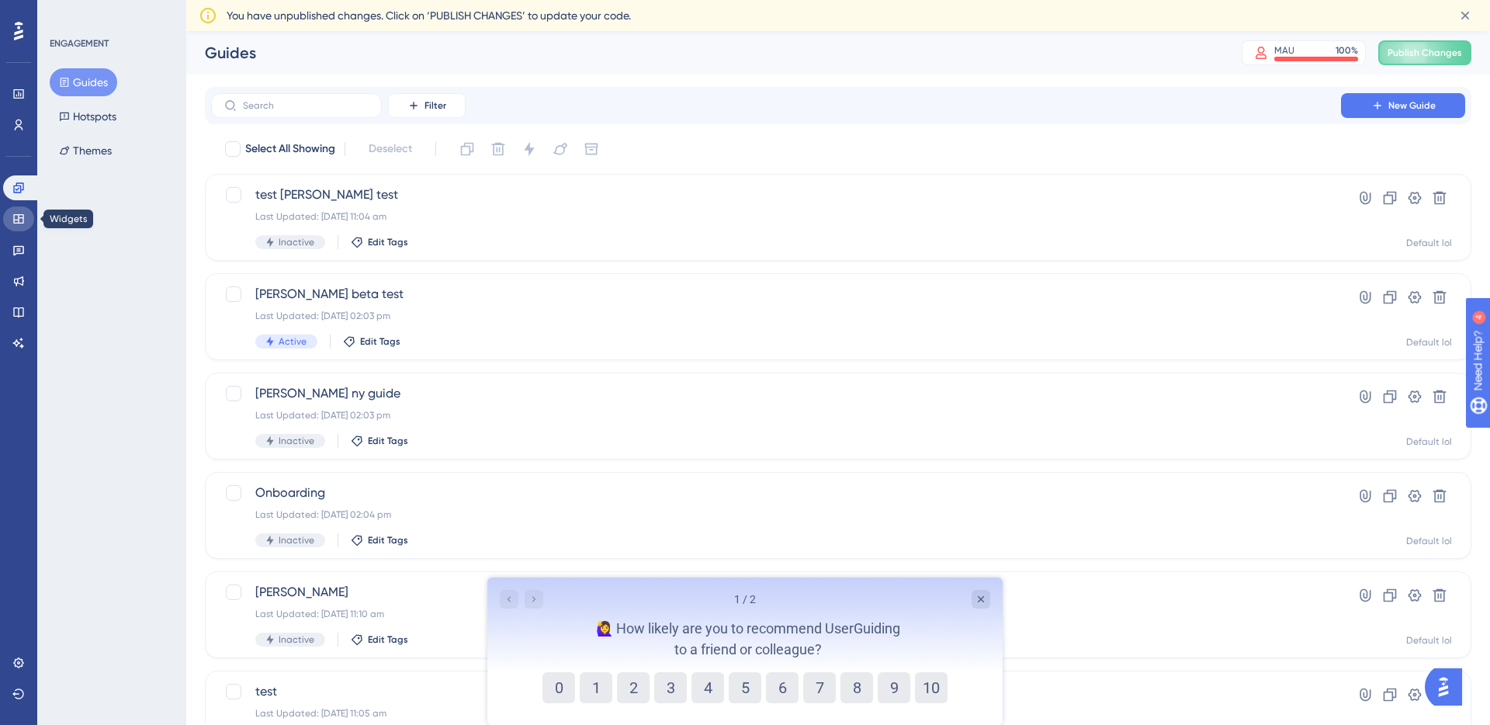
click at [16, 218] on icon at bounding box center [18, 219] width 12 height 12
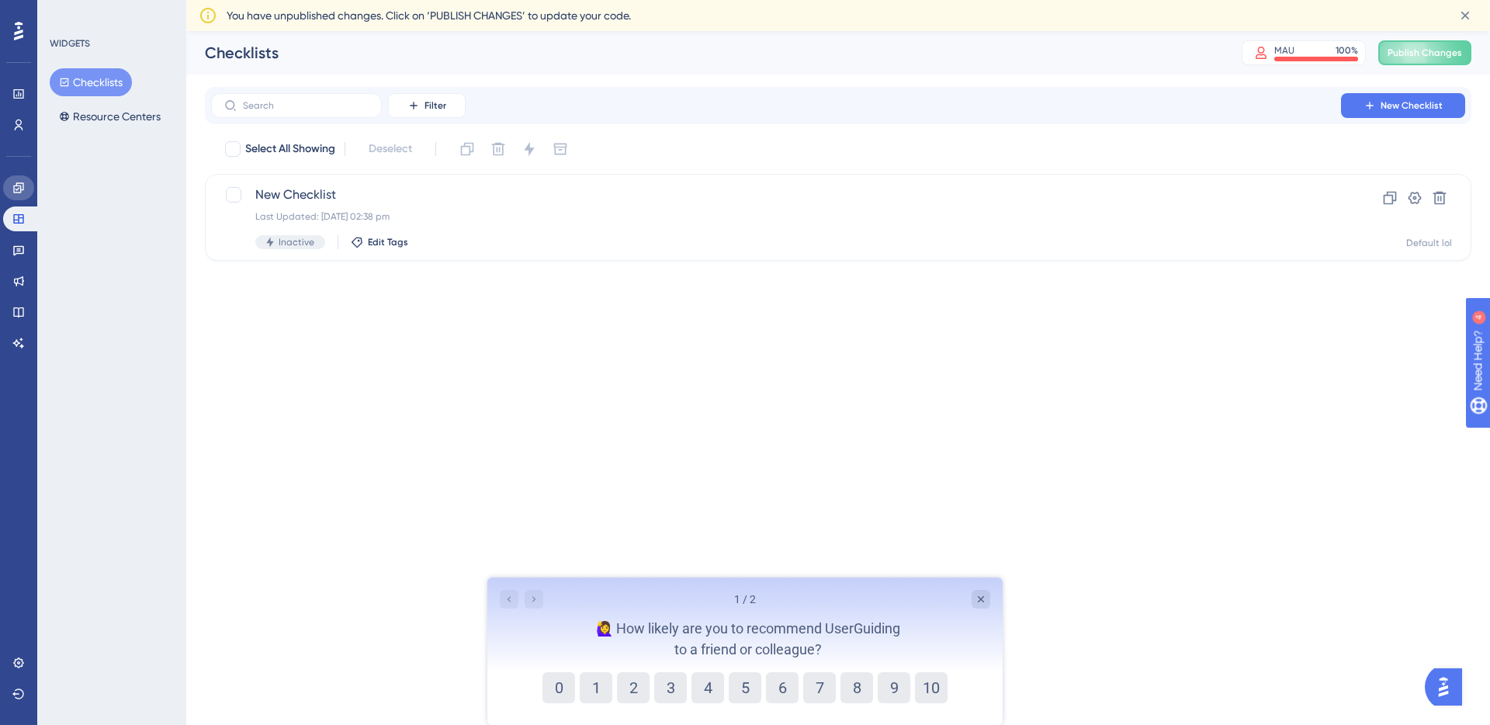
click at [17, 196] on link at bounding box center [18, 187] width 31 height 25
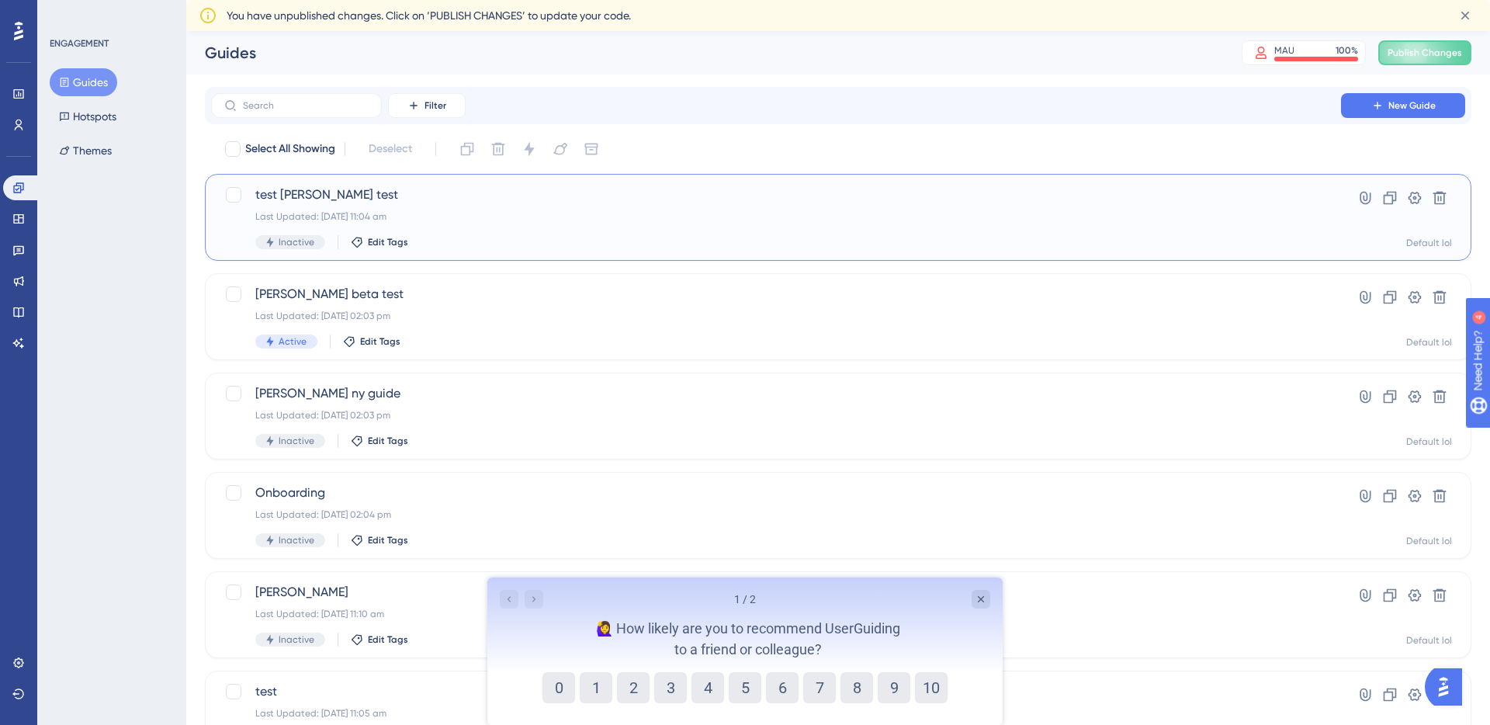
click at [625, 220] on div "Last Updated: 04 Aug 2025 11:04 am" at bounding box center [776, 216] width 1042 height 12
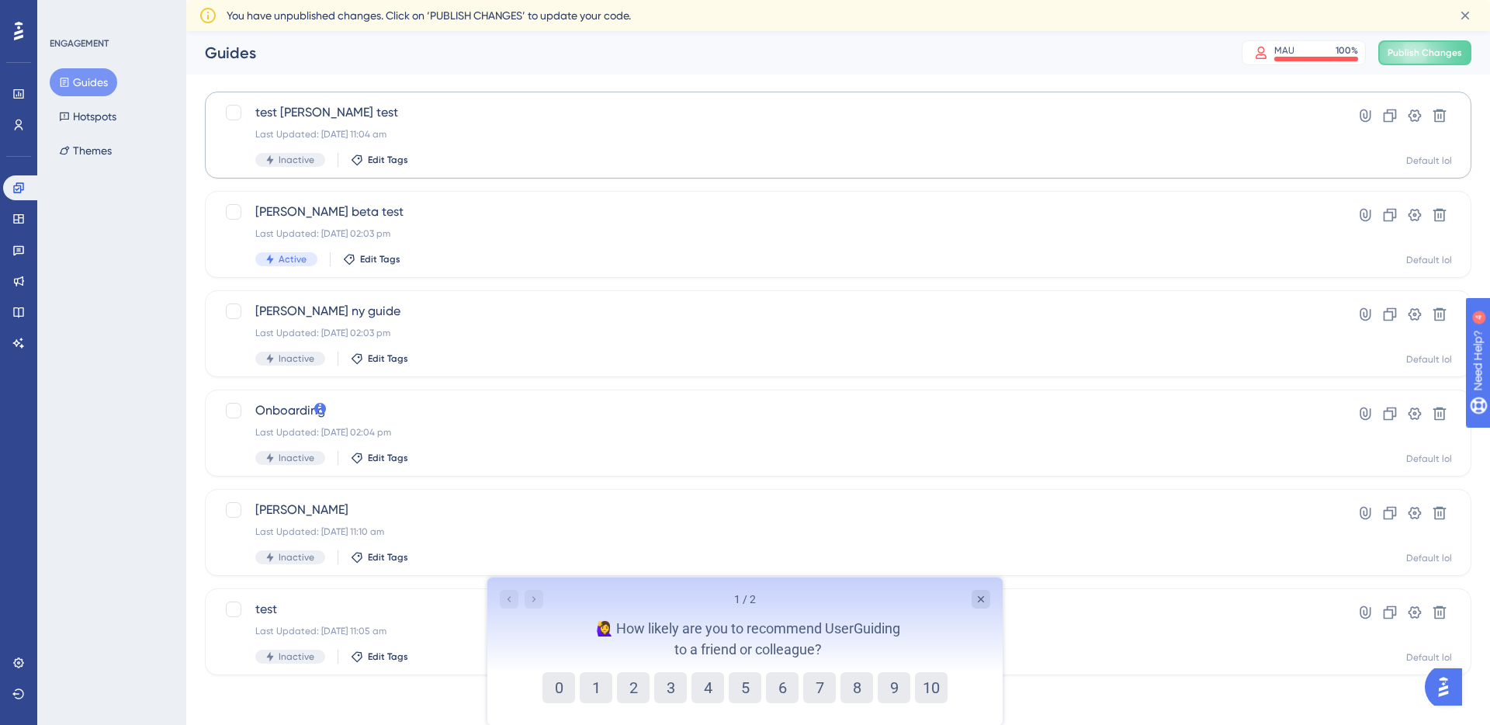
scroll to position [2, 0]
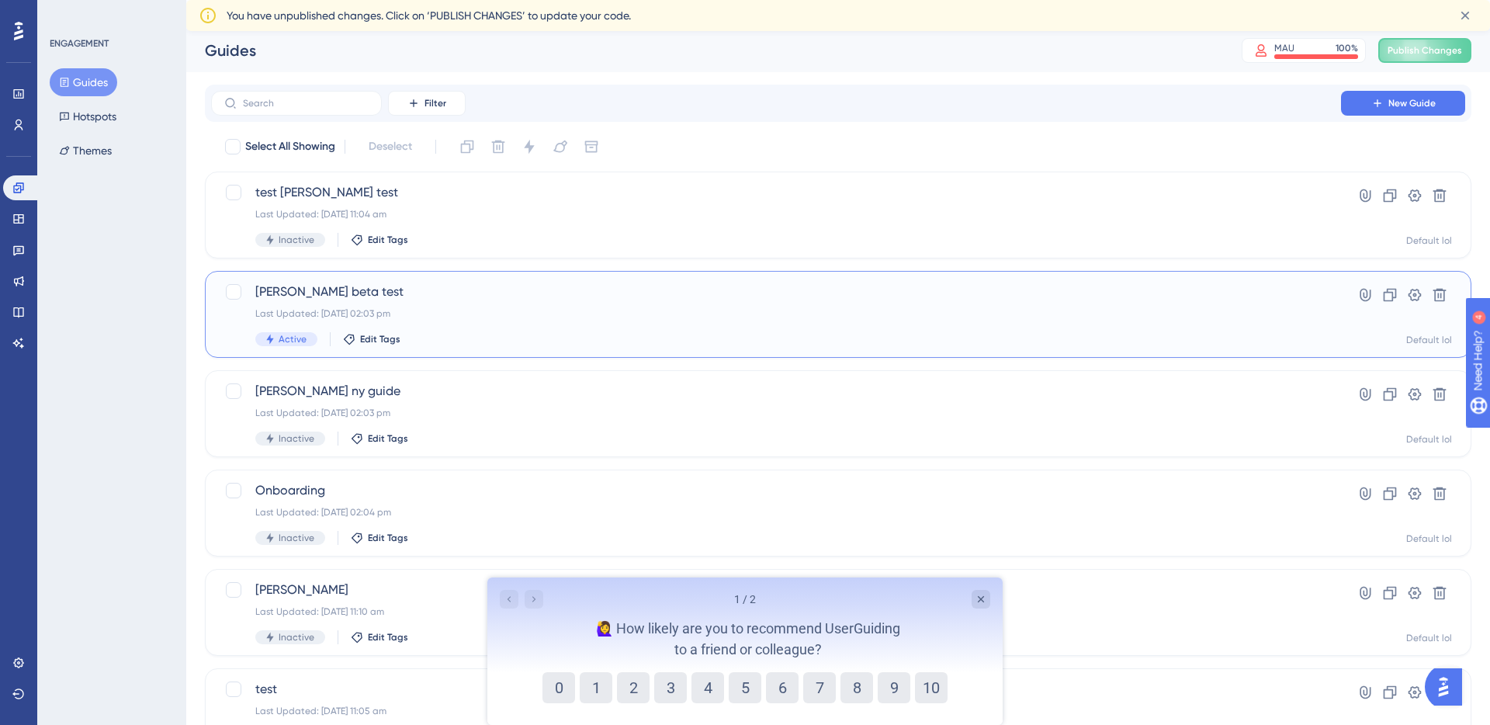
click at [463, 295] on span "Jonas beta test" at bounding box center [776, 292] width 1042 height 19
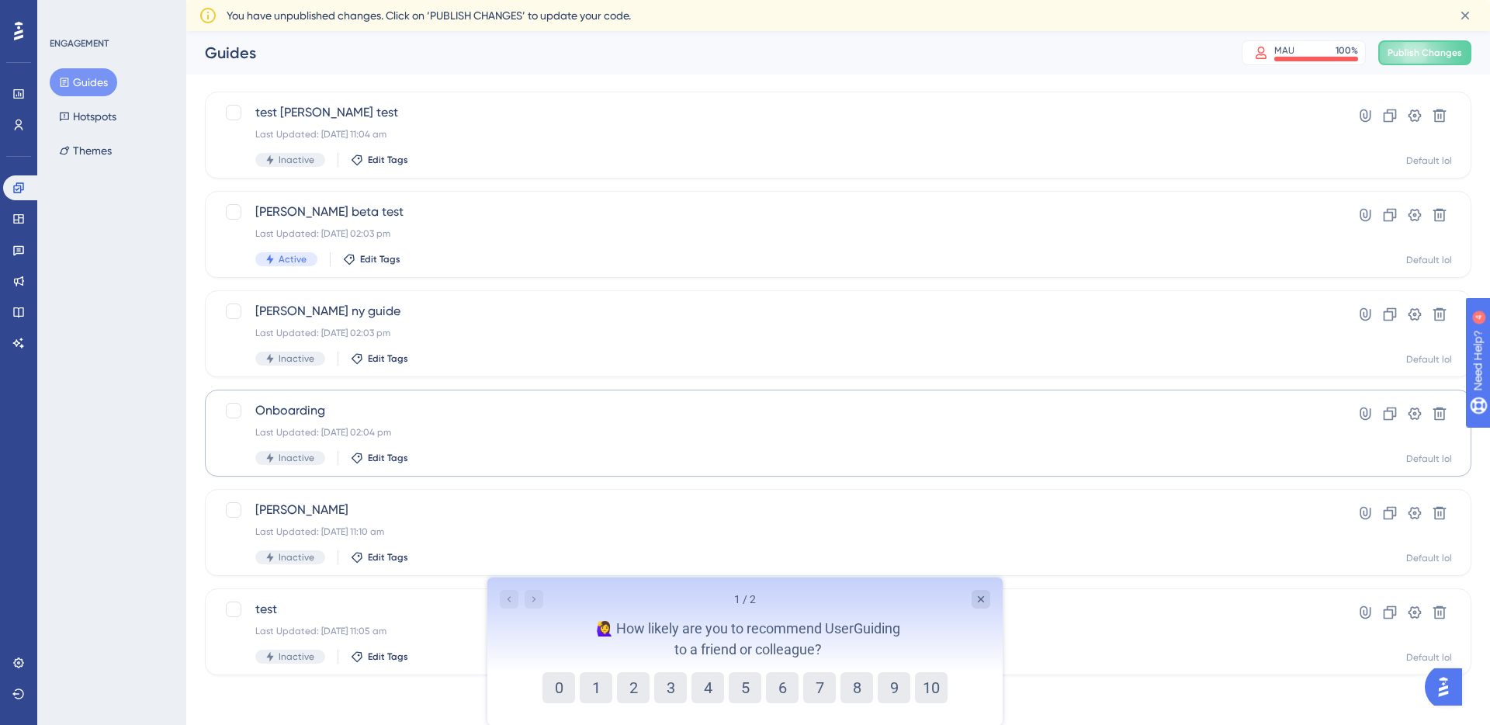
scroll to position [29, 0]
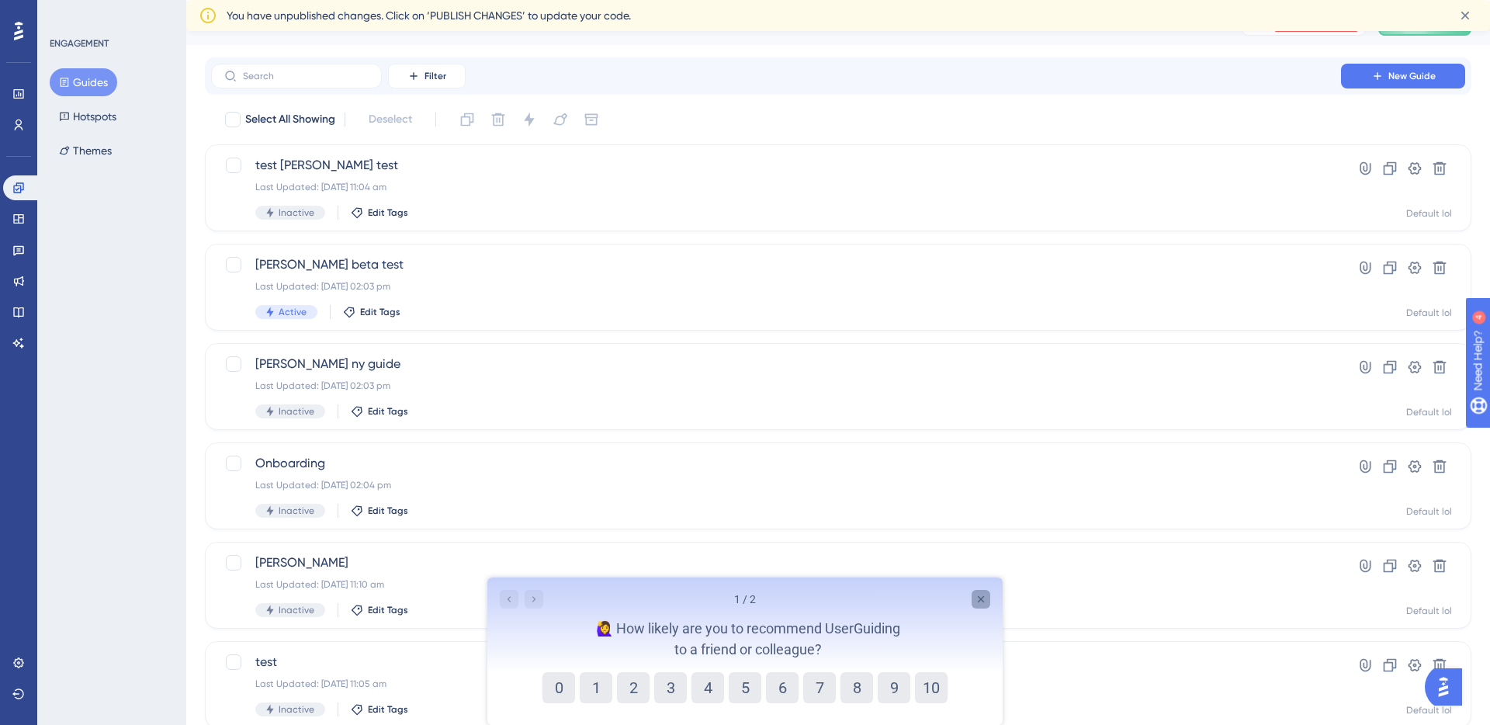
click at [975, 593] on icon "Close survey" at bounding box center [981, 599] width 12 height 12
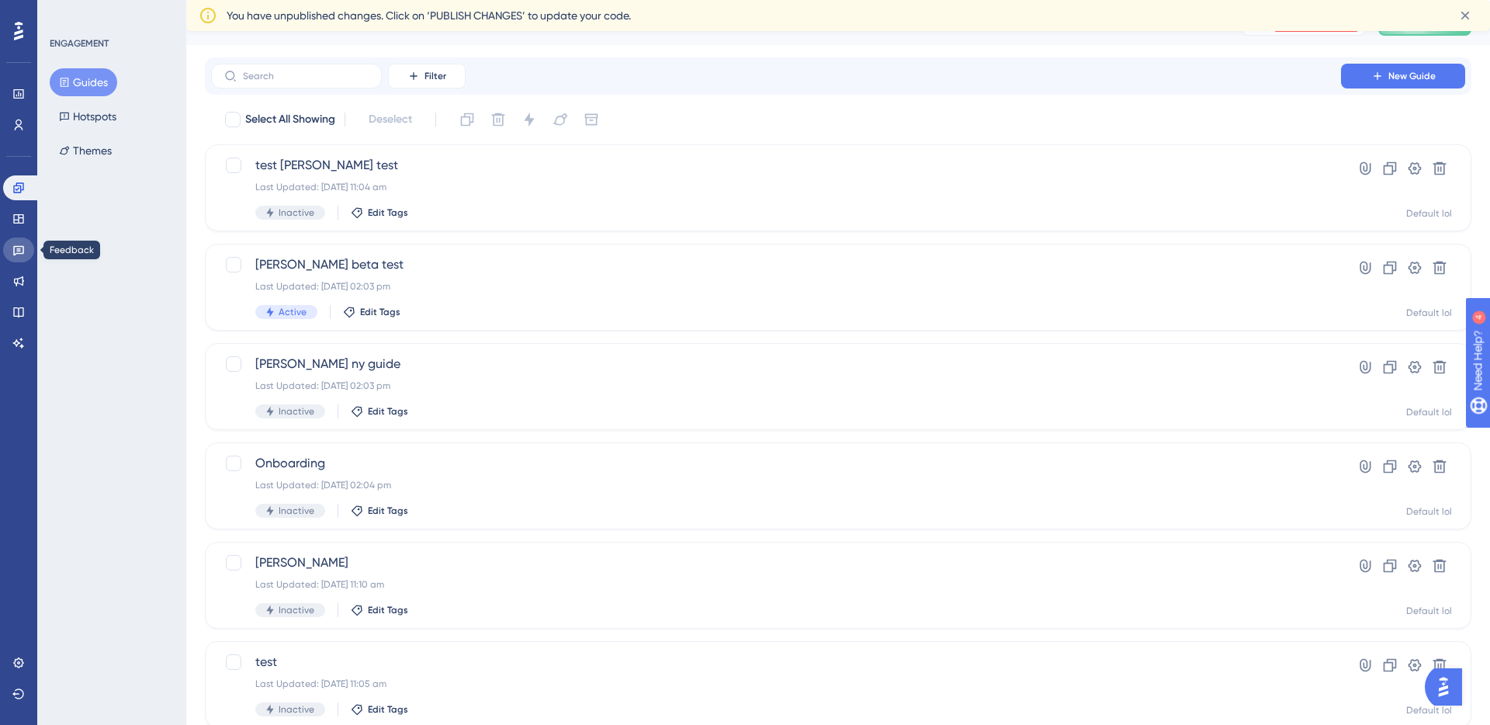
click at [29, 241] on link at bounding box center [18, 250] width 31 height 25
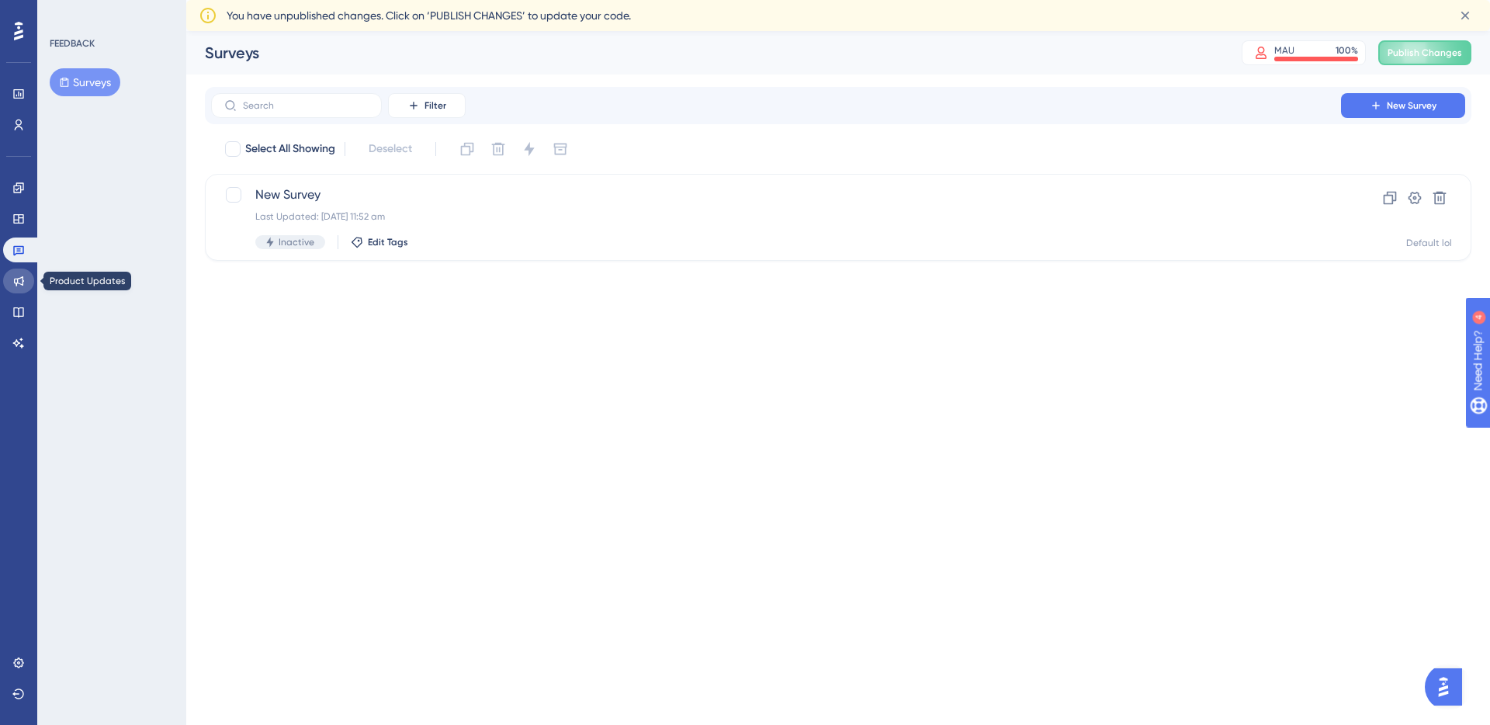
click at [23, 276] on icon at bounding box center [18, 281] width 12 height 12
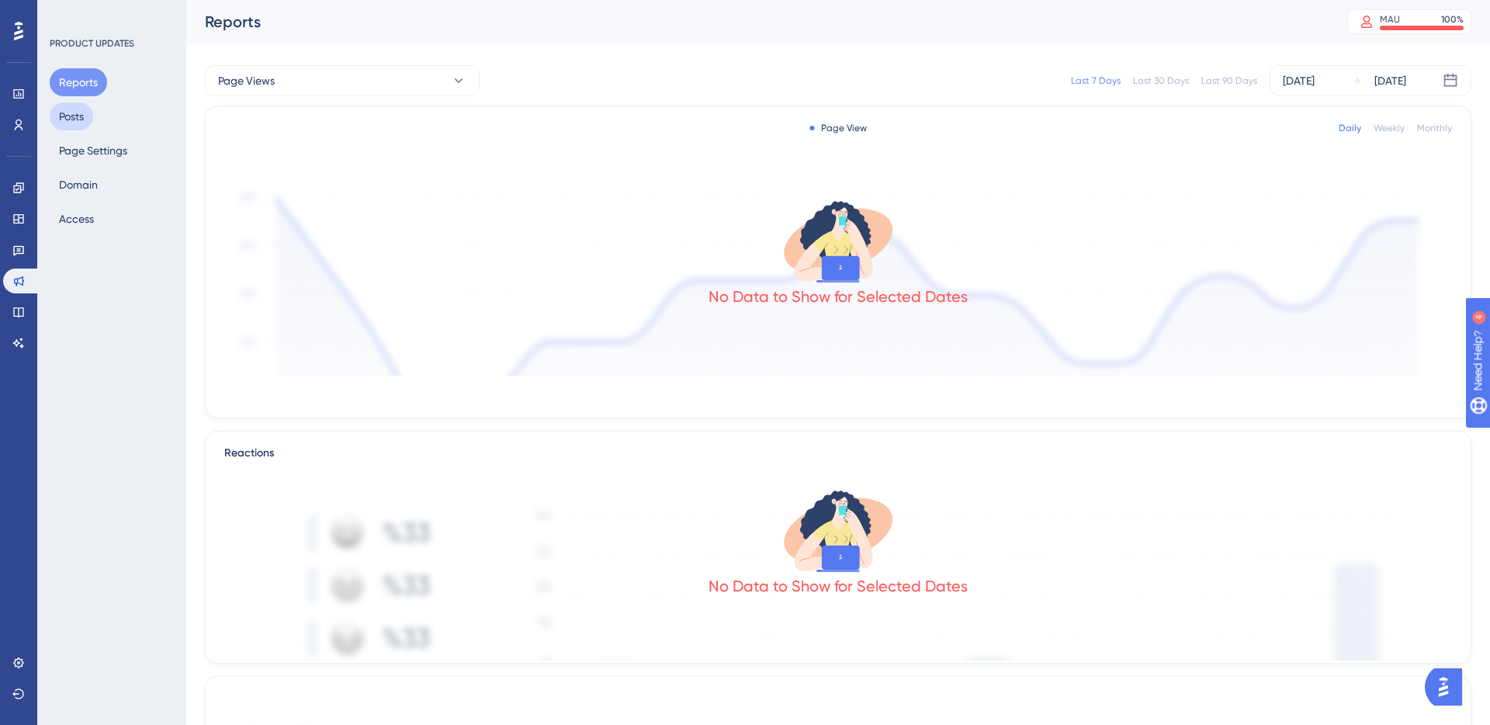
click at [78, 110] on button "Posts" at bounding box center [71, 116] width 43 height 28
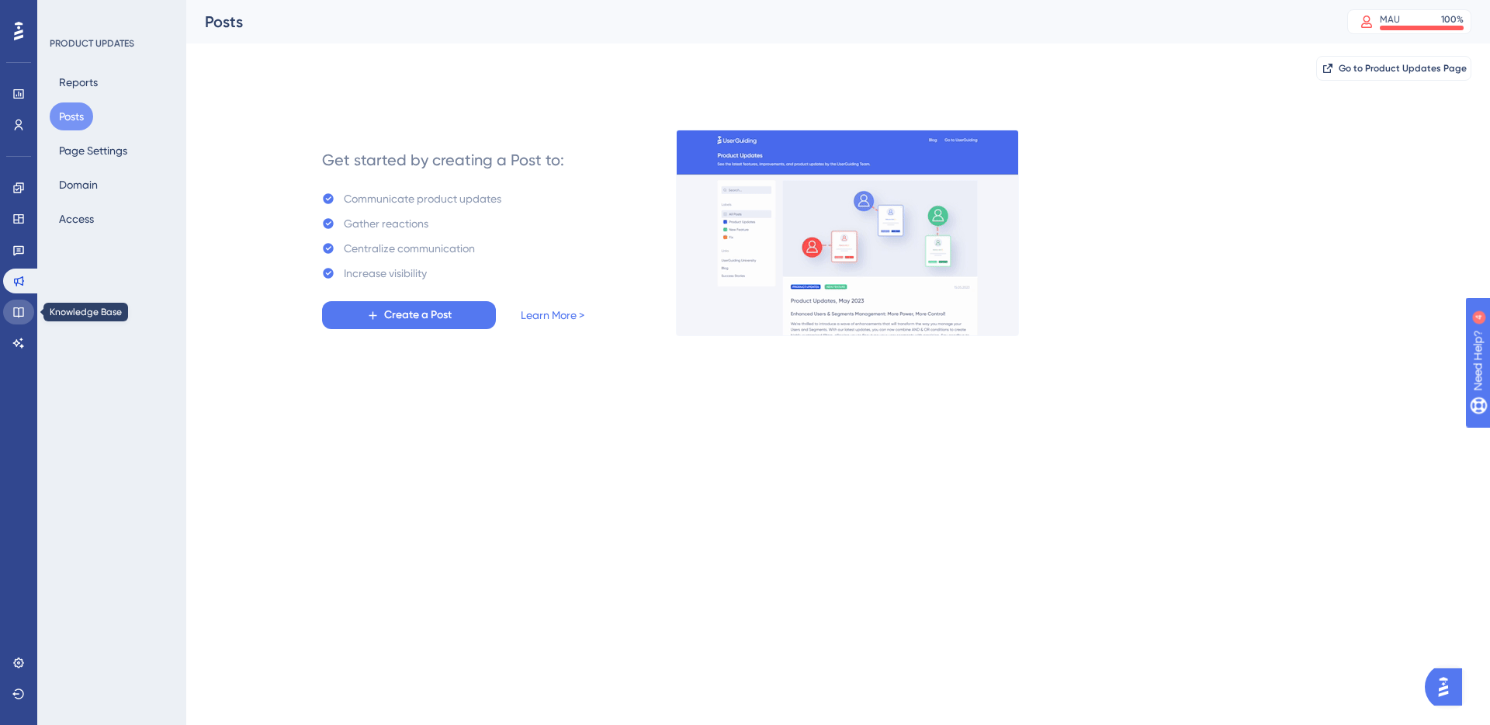
click at [15, 316] on icon at bounding box center [18, 312] width 10 height 10
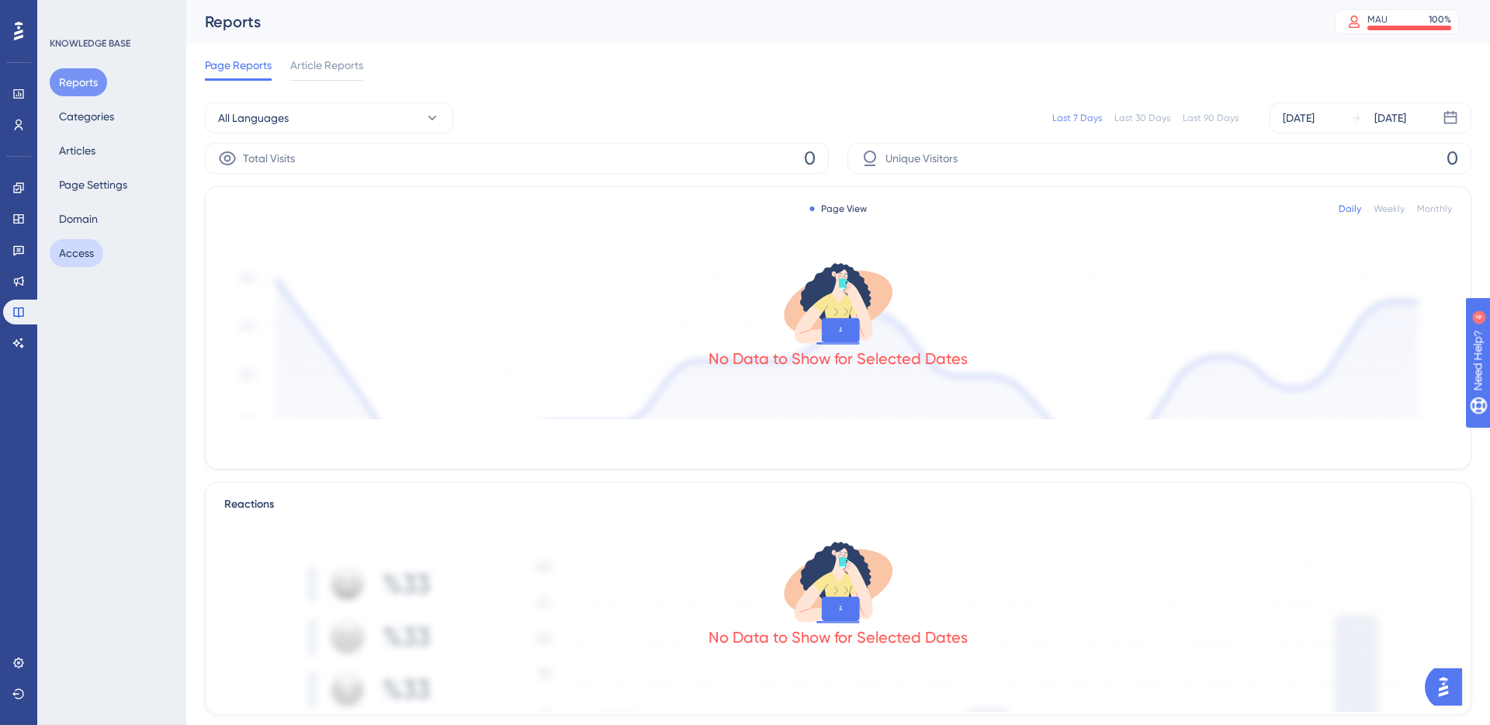
click at [82, 247] on button "Access" at bounding box center [77, 253] width 54 height 28
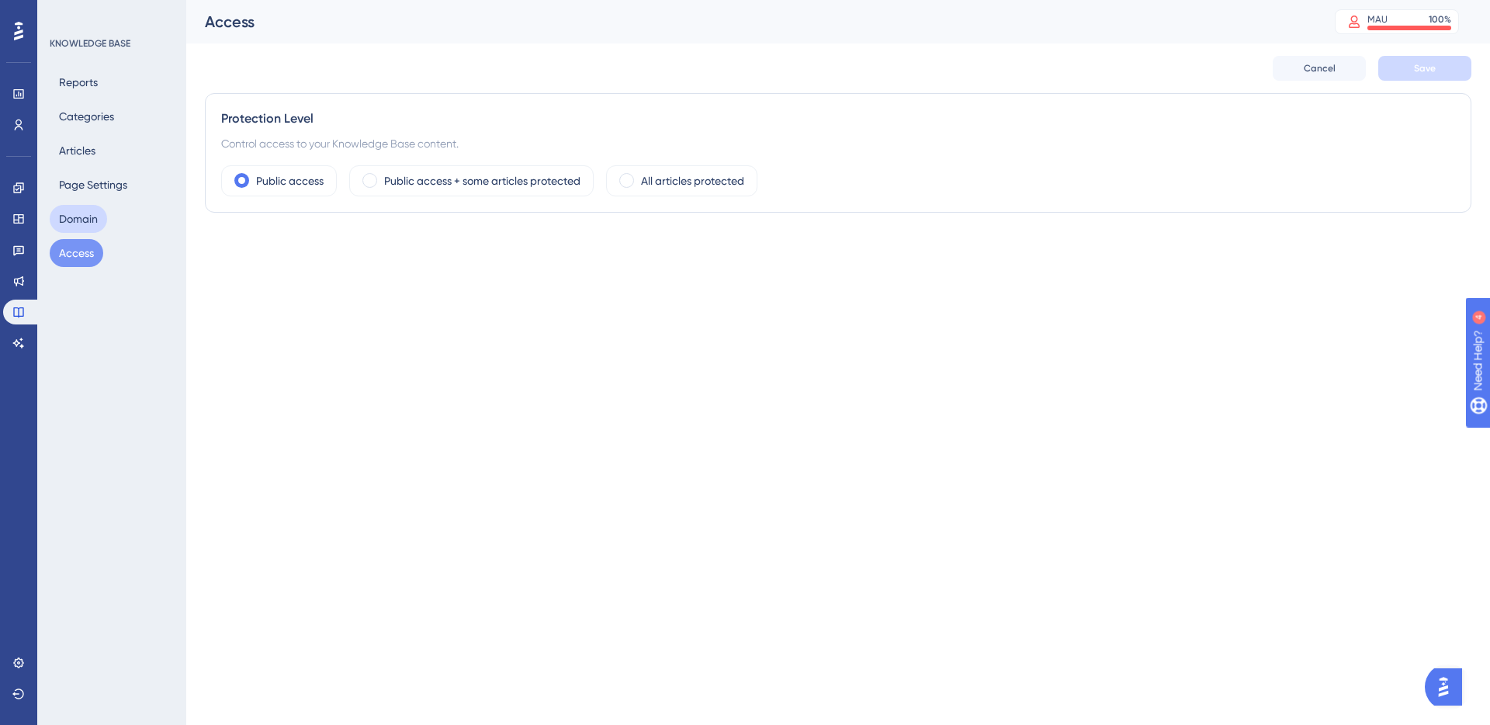
click at [71, 224] on button "Domain" at bounding box center [78, 219] width 57 height 28
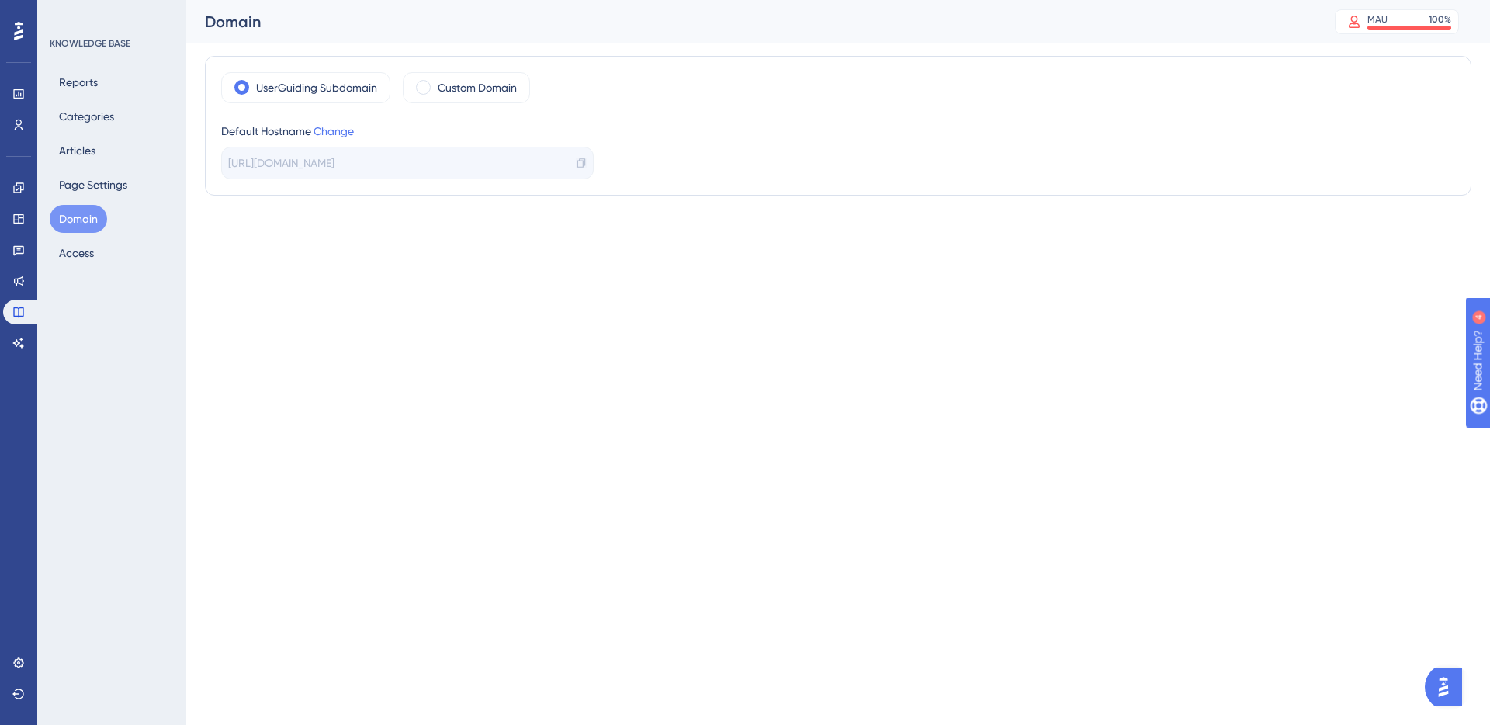
click at [584, 162] on icon at bounding box center [581, 163] width 11 height 11
click at [95, 88] on button "Reports" at bounding box center [78, 82] width 57 height 28
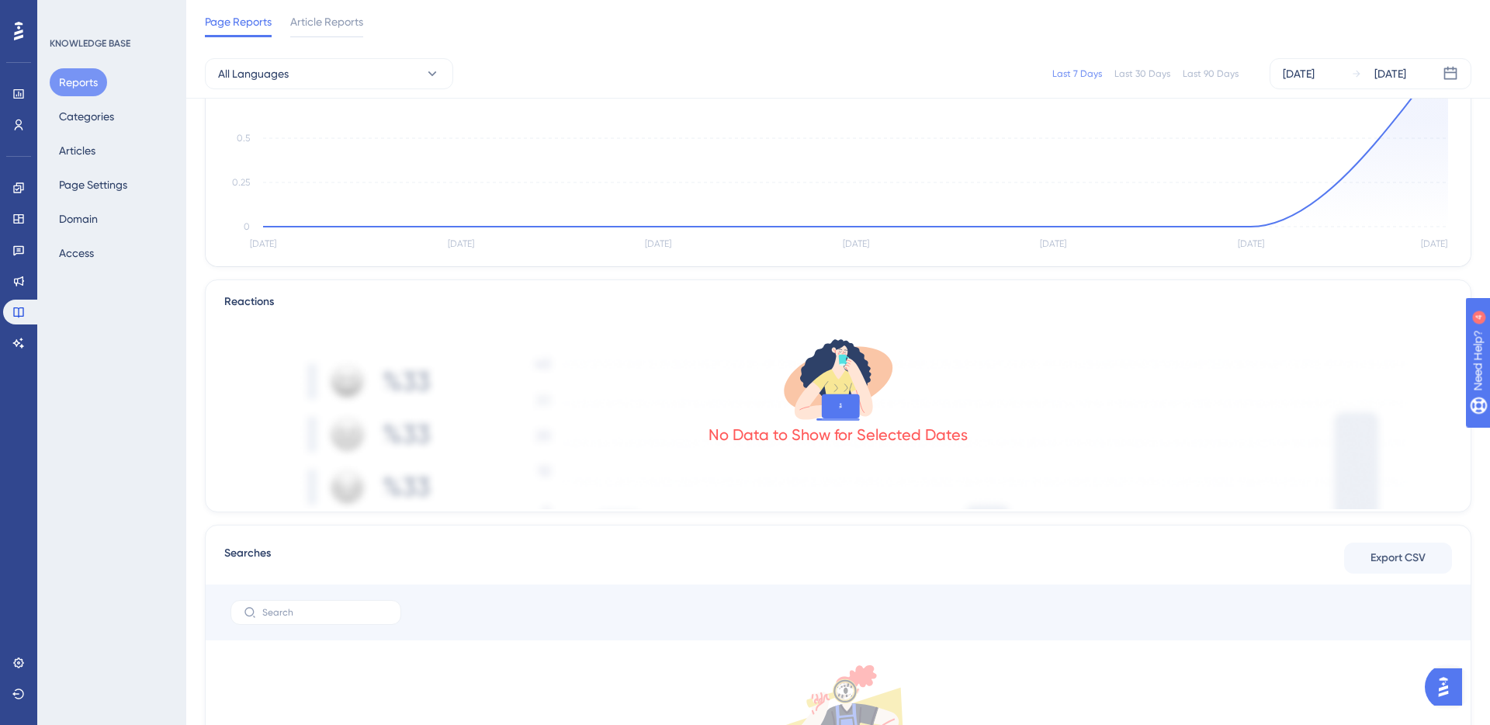
scroll to position [183, 0]
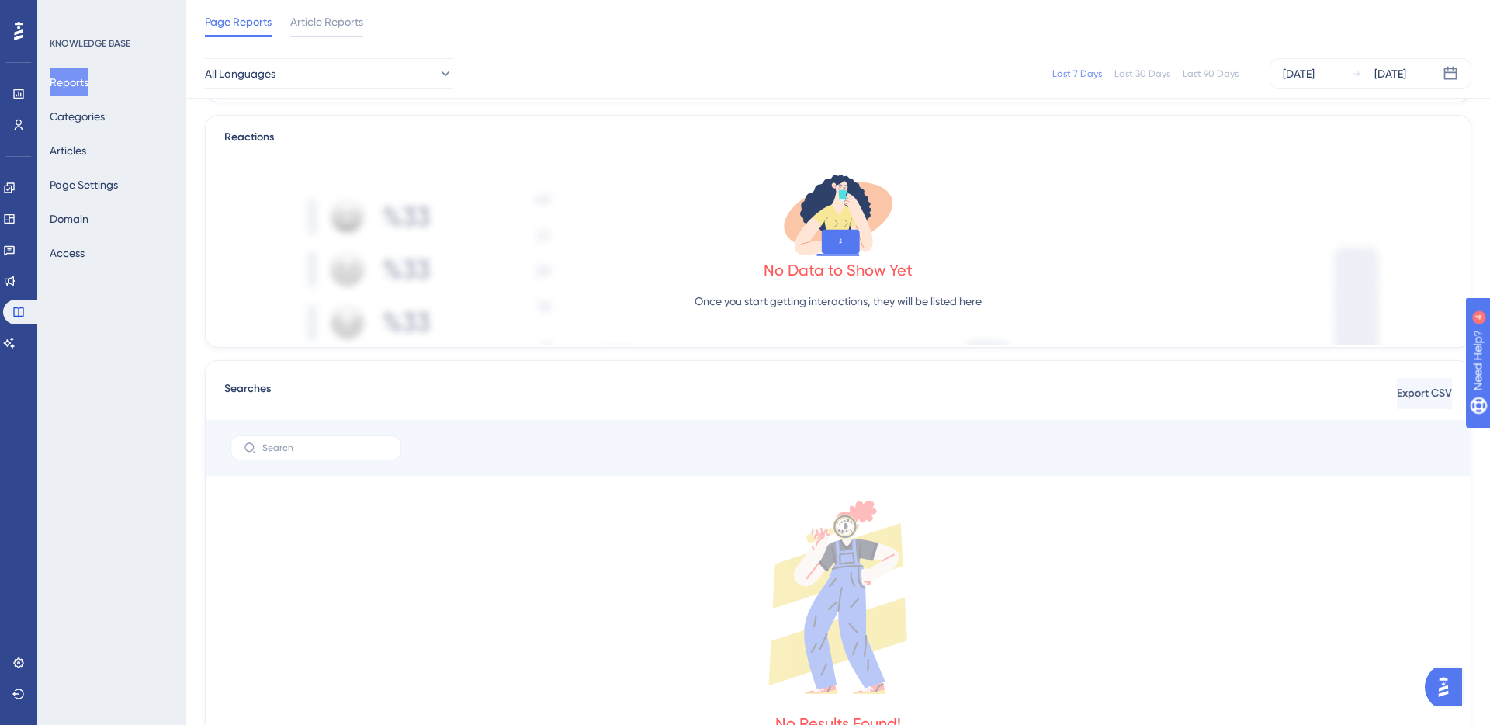
scroll to position [470, 0]
